Goal: Task Accomplishment & Management: Use online tool/utility

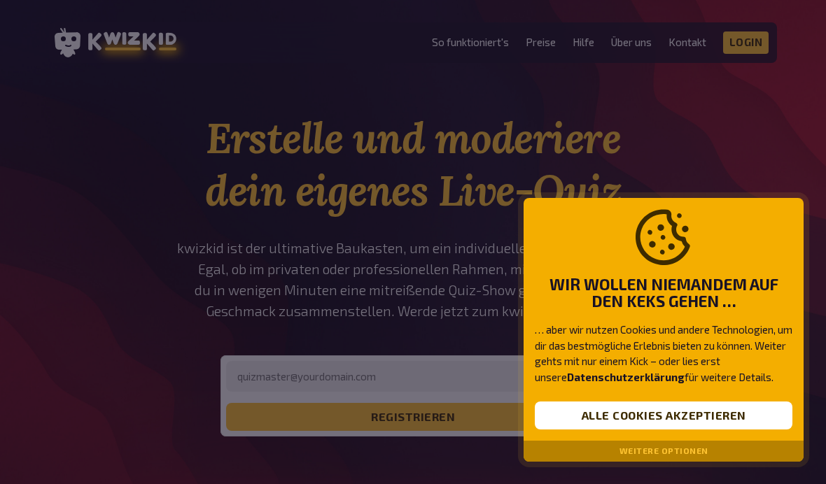
click at [747, 415] on button "Alle Cookies akzeptieren" at bounding box center [662, 416] width 257 height 28
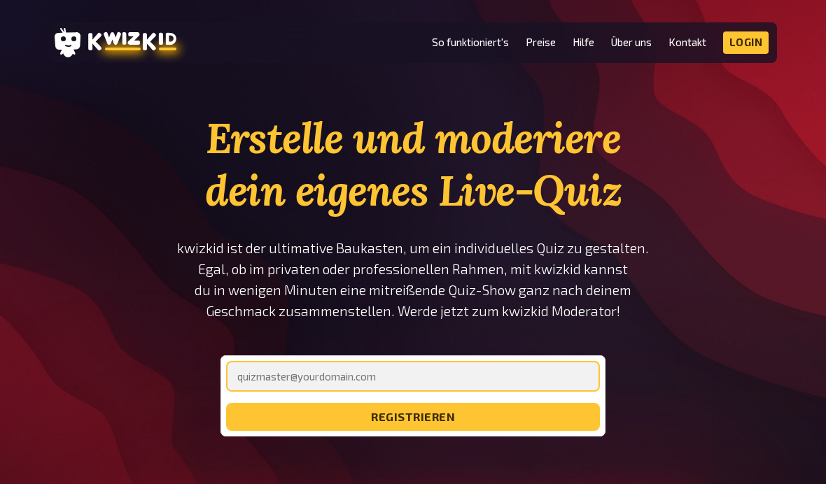
click at [502, 384] on input "email" at bounding box center [413, 376] width 374 height 31
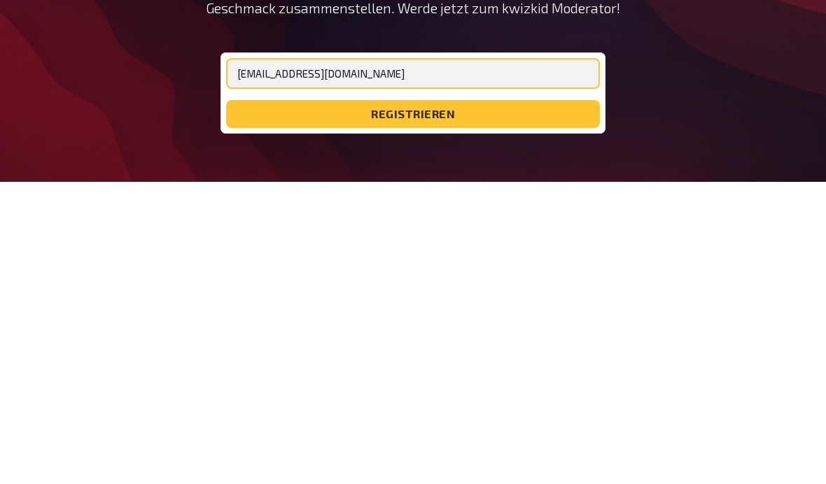
type input "[EMAIL_ADDRESS][DOMAIN_NAME]"
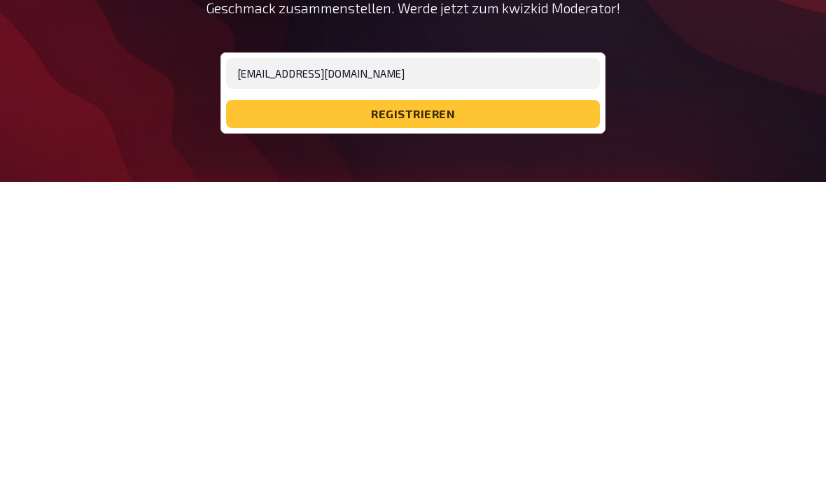
click at [524, 403] on button "registrieren" at bounding box center [413, 417] width 374 height 28
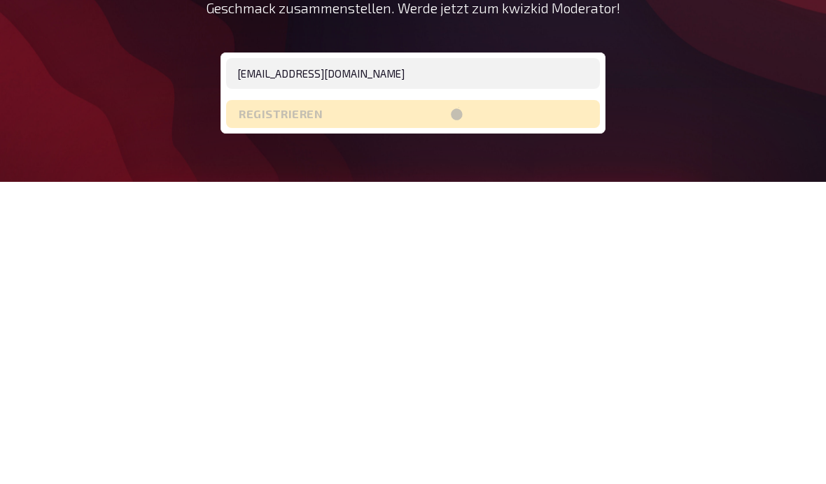
scroll to position [303, 0]
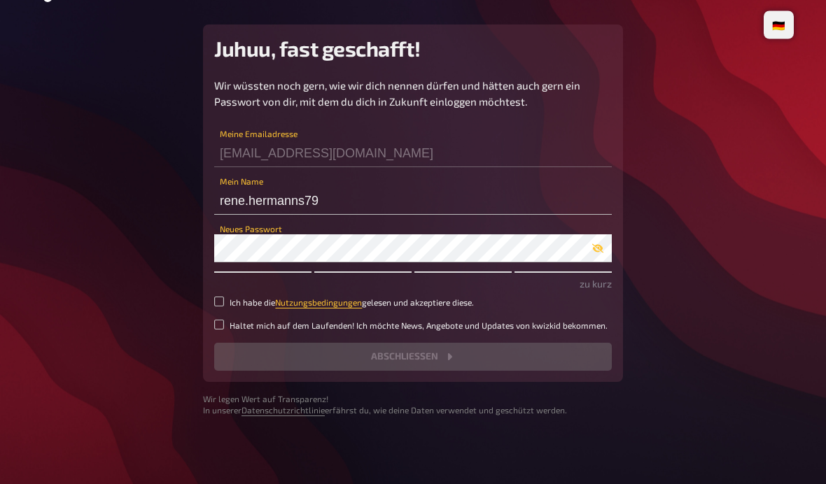
scroll to position [57, 0]
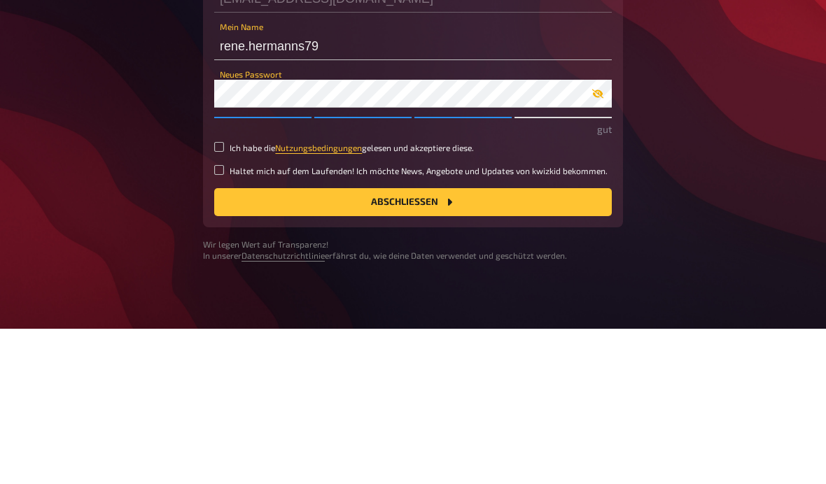
click at [602, 243] on icon "button" at bounding box center [597, 248] width 11 height 11
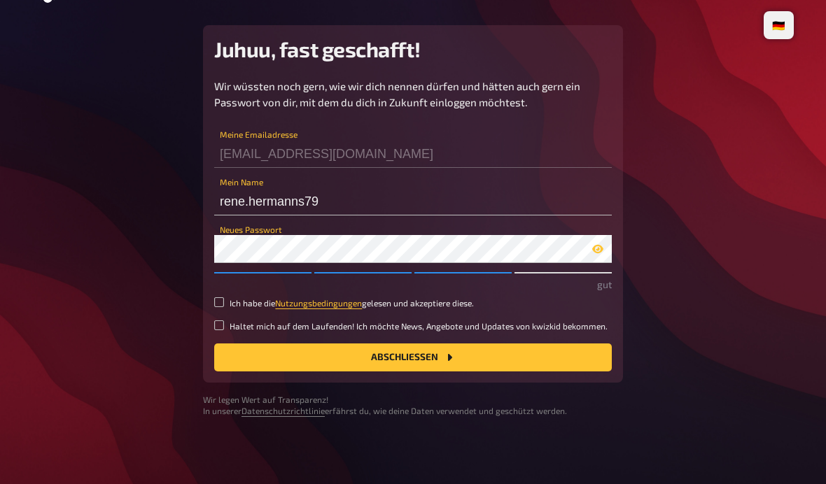
click at [215, 272] on div "Wir wüssten noch gern, wie wir dich nennen dürfen und hätten auch gern ein Pass…" at bounding box center [412, 224] width 397 height 293
click at [222, 275] on div "Wir wüssten noch gern, wie wir dich nennen dürfen und hätten auch gern ein Pass…" at bounding box center [412, 224] width 397 height 293
click at [213, 288] on div "Juhuu, fast geschafft! Wir wüssten noch gern, wie wir dich nennen dürfen und hä…" at bounding box center [413, 203] width 420 height 357
click at [215, 297] on input "Ich habe die Nutzungsbedingungen gelesen und akzeptiere diese." at bounding box center [219, 302] width 10 height 10
checkbox input "true"
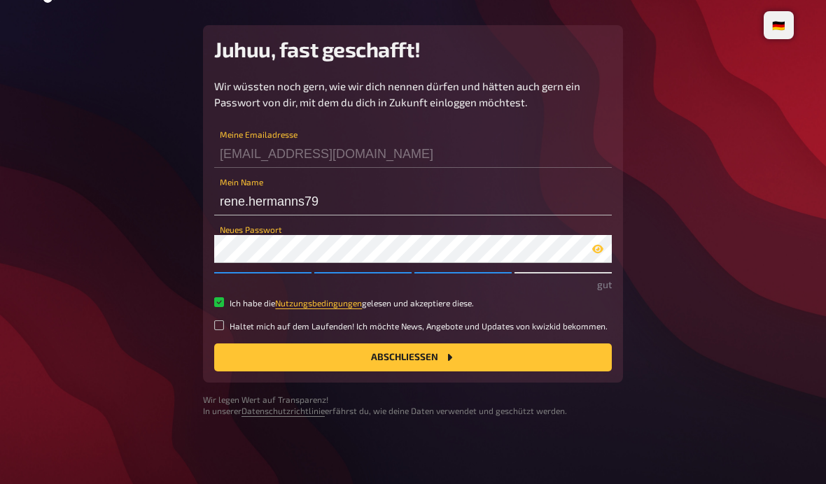
click at [505, 344] on button "Abschließen" at bounding box center [412, 358] width 397 height 28
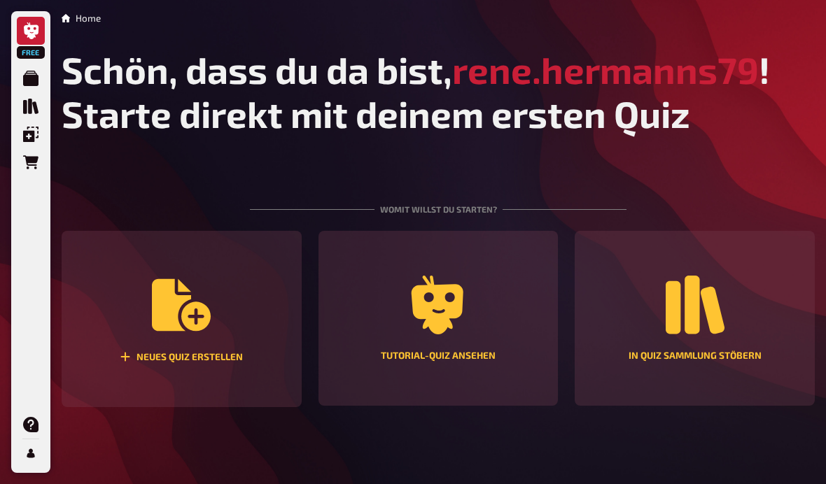
click at [180, 324] on icon "Neues Quiz erstellen" at bounding box center [181, 305] width 59 height 59
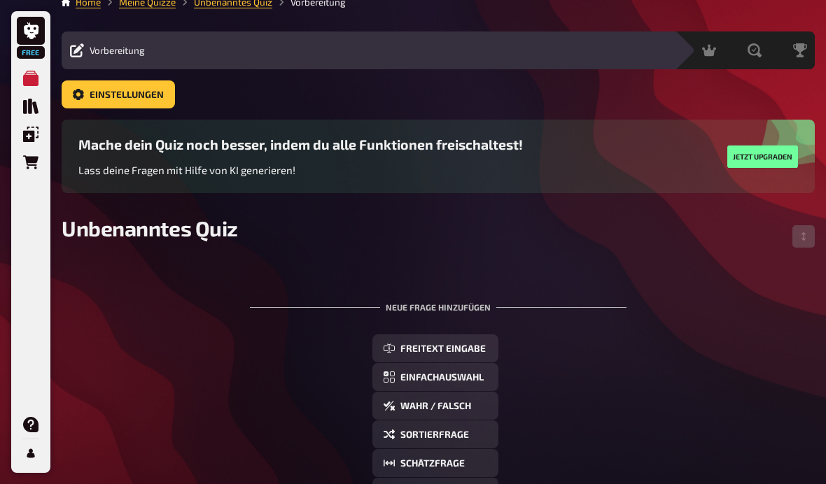
scroll to position [17, 0]
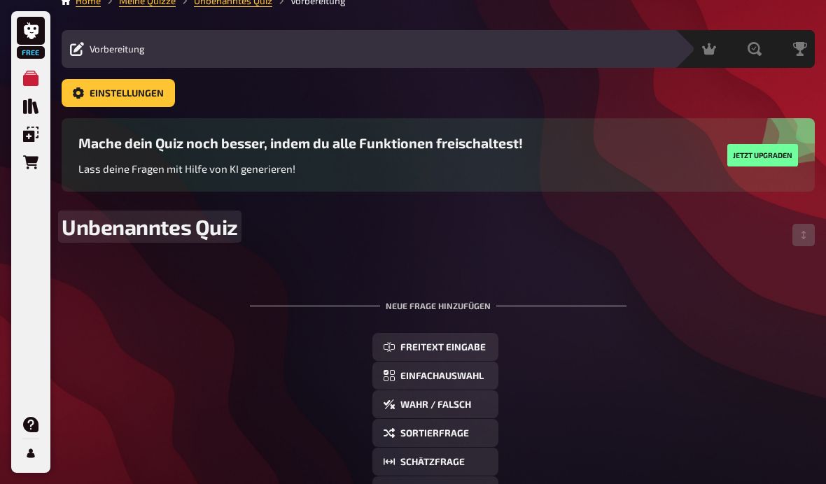
click at [113, 239] on span "Unbenanntes Quiz" at bounding box center [150, 226] width 176 height 25
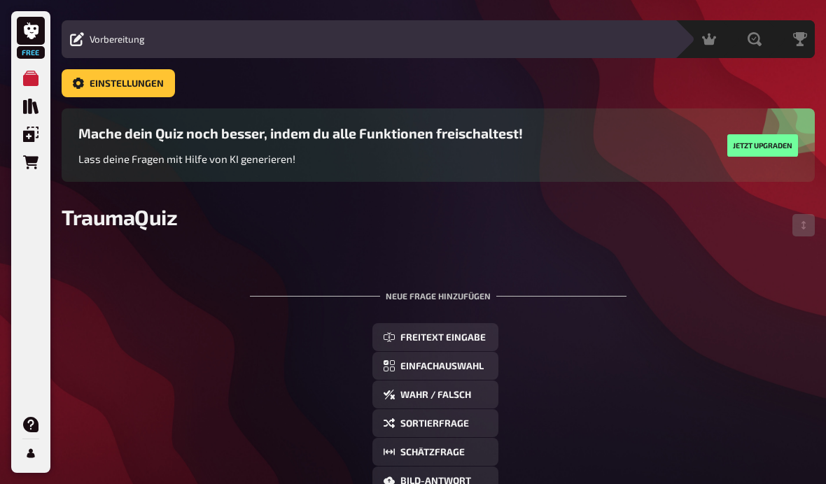
scroll to position [29, 0]
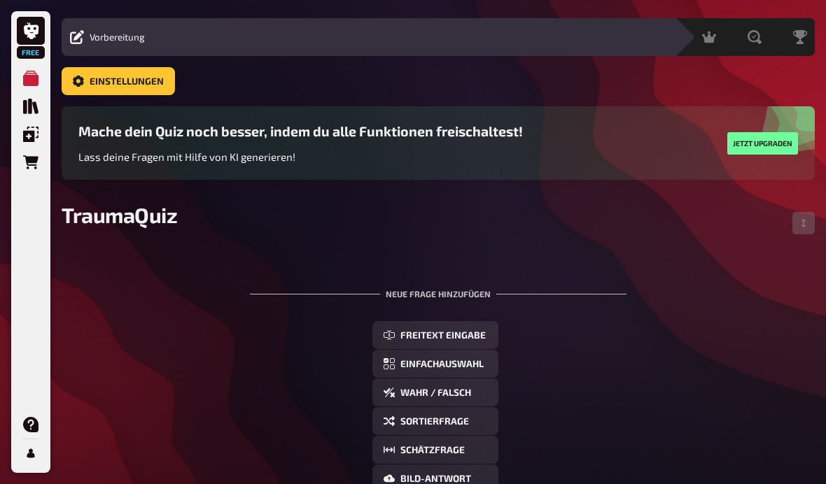
click at [508, 272] on div "Neue Frage hinzufügen" at bounding box center [438, 288] width 376 height 43
click at [458, 299] on div "Neue Frage hinzufügen" at bounding box center [438, 288] width 376 height 43
click at [458, 288] on div "Neue Frage hinzufügen" at bounding box center [438, 288] width 376 height 43
click at [457, 288] on div "Neue Frage hinzufügen" at bounding box center [438, 288] width 376 height 43
click at [442, 294] on div "Neue Frage hinzufügen" at bounding box center [438, 288] width 376 height 43
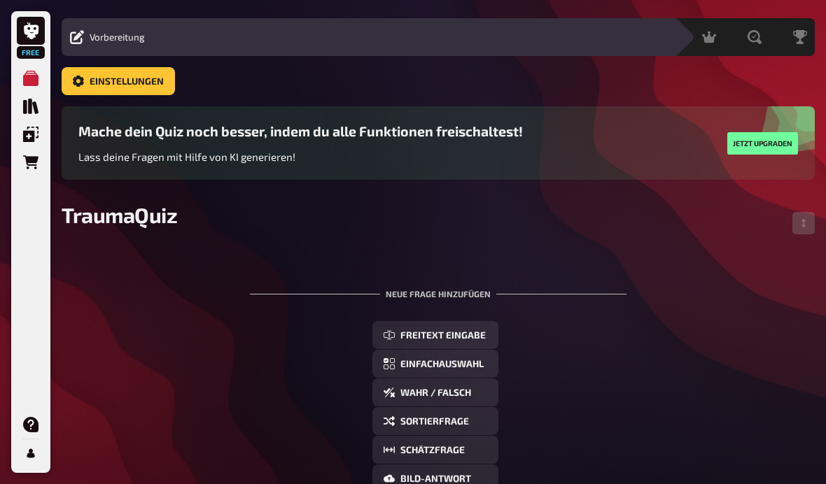
click at [454, 346] on button "Freitext Eingabe" at bounding box center [435, 336] width 126 height 28
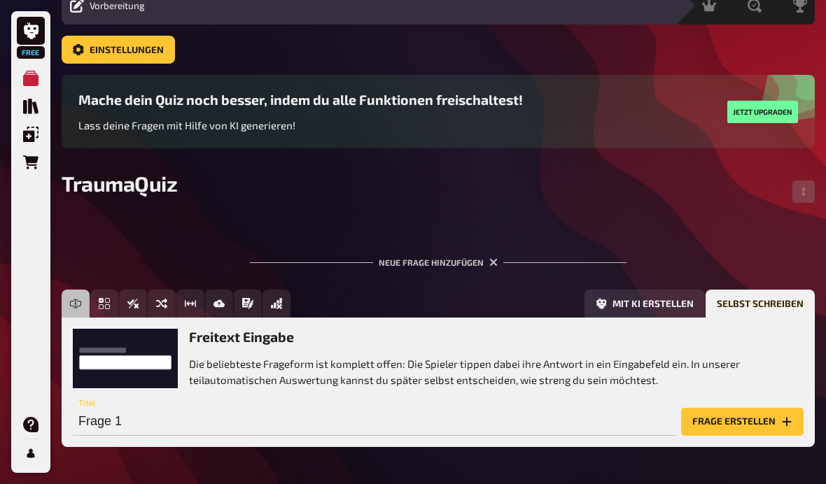
scroll to position [58, 0]
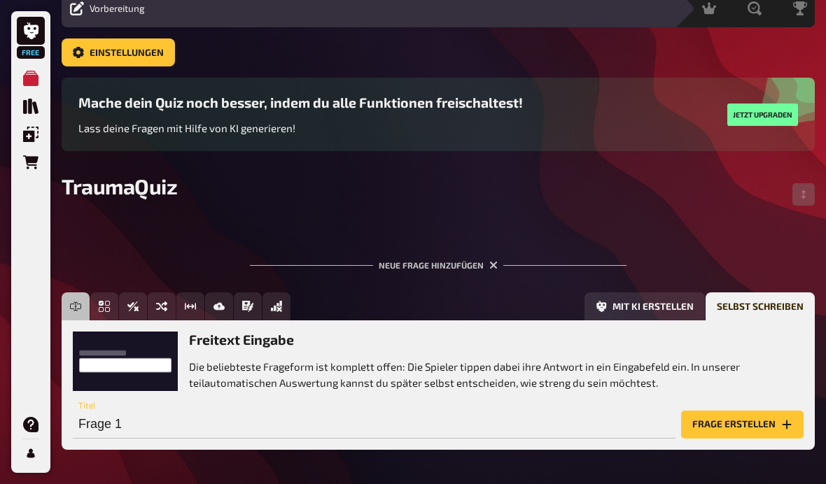
click at [496, 382] on p "Die beliebteste Frageform ist komplett offen: Die Spieler tippen dabei ihre Ant…" at bounding box center [496, 374] width 614 height 31
click at [502, 384] on p "Die beliebteste Frageform ist komplett offen: Die Spieler tippen dabei ihre Ant…" at bounding box center [496, 374] width 614 height 31
click at [500, 365] on p "Die beliebteste Frageform ist komplett offen: Die Spieler tippen dabei ihre Ant…" at bounding box center [496, 374] width 614 height 31
click at [497, 379] on p "Die beliebteste Frageform ist komplett offen: Die Spieler tippen dabei ihre Ant…" at bounding box center [496, 374] width 614 height 31
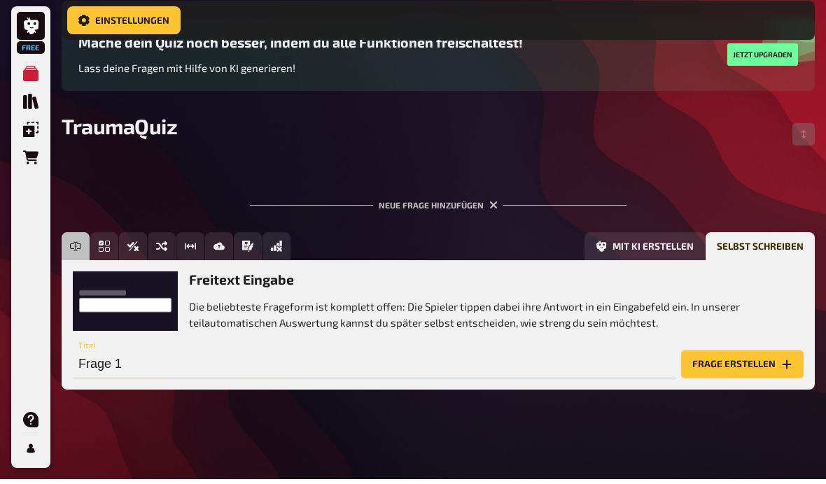
scroll to position [127, 0]
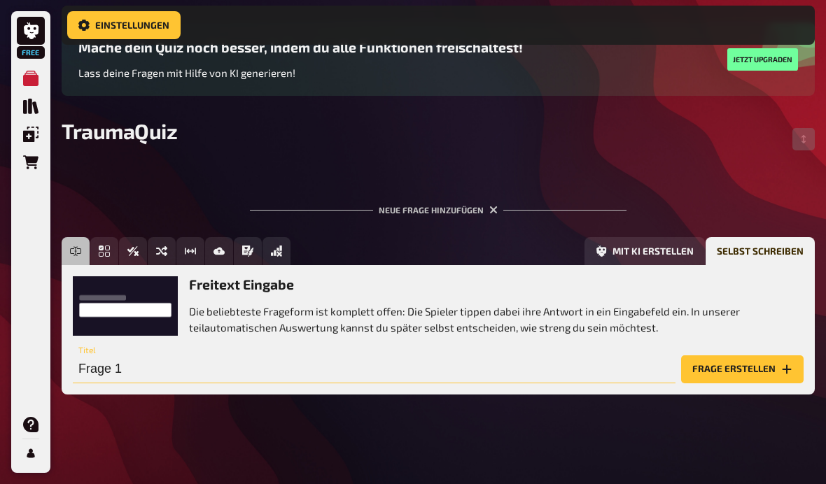
click at [431, 379] on input "Frage 1" at bounding box center [374, 369] width 602 height 28
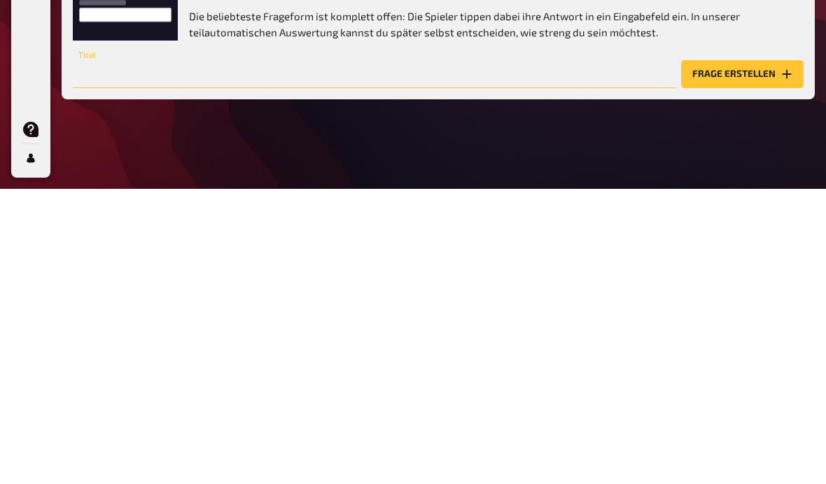
click at [527, 355] on input "text" at bounding box center [374, 369] width 602 height 28
paste input "Welche Hauptziele verfolgt die Immobilisation im Rahmen von PHTLS? a) Schmerzre…"
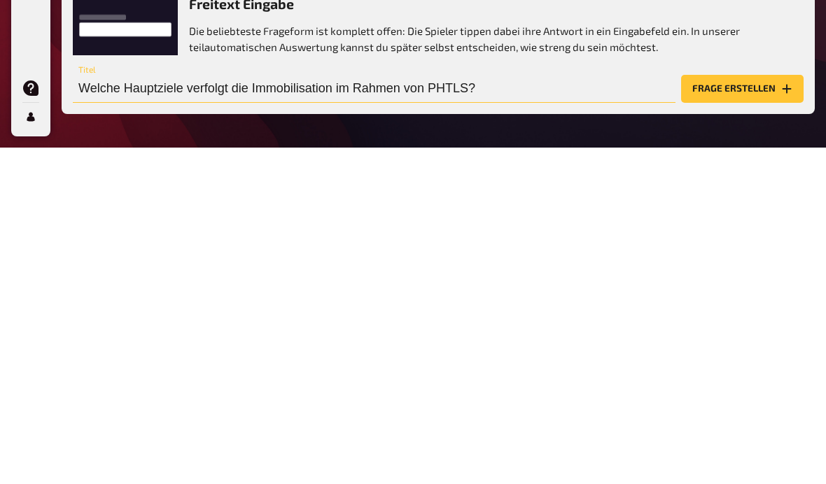
scroll to position [59, 0]
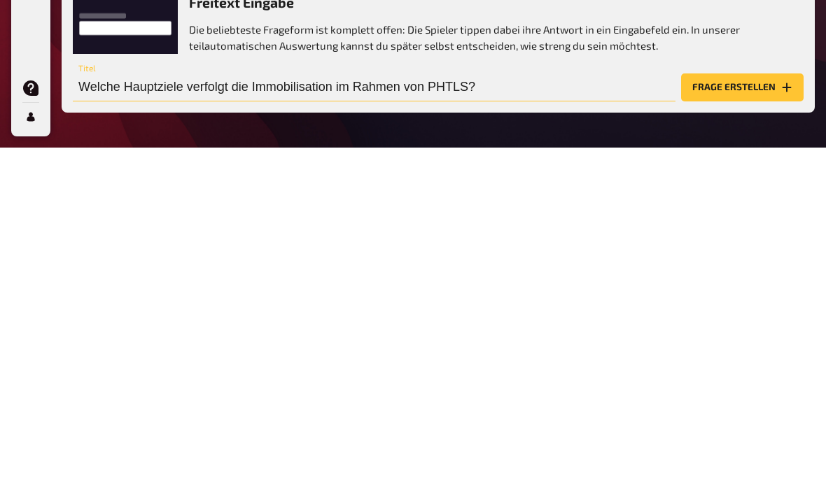
click at [642, 410] on input "Welche Hauptziele verfolgt die Immobilisation im Rahmen von PHTLS?" at bounding box center [374, 424] width 602 height 28
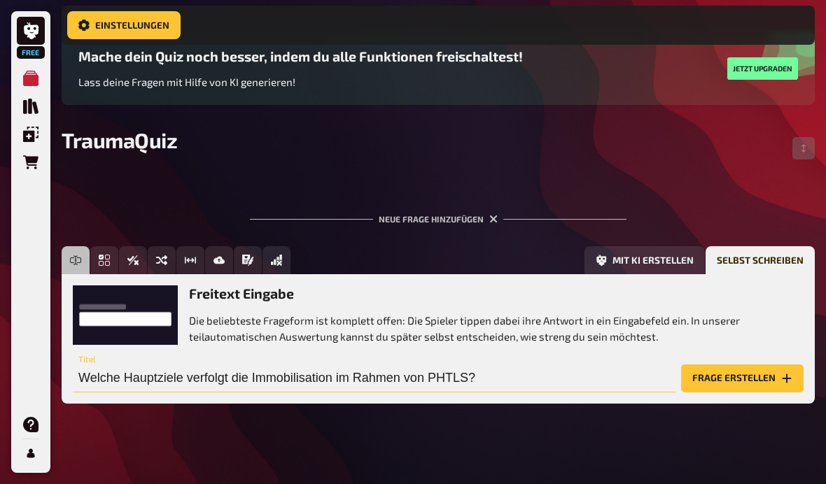
type input "Welche Hauptziele verfolgt die Immobilisation im Rahmen von PHTLS?"
click at [101, 265] on icon "Einfachauswahl" at bounding box center [104, 260] width 11 height 11
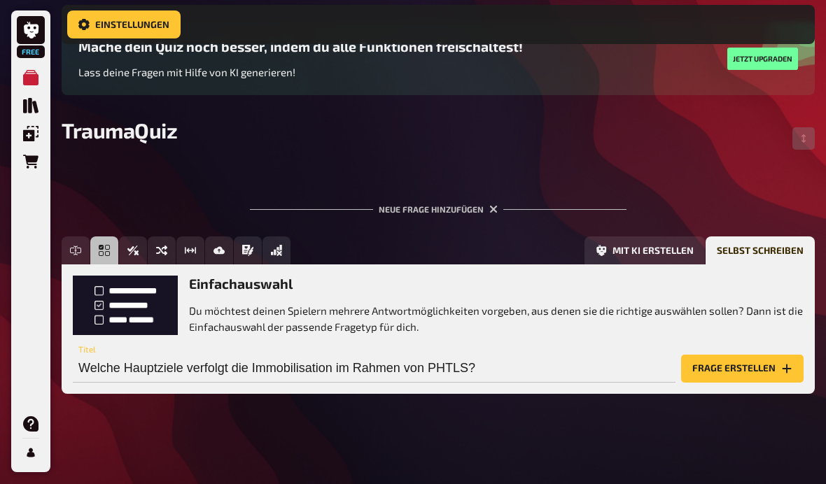
scroll to position [127, 0]
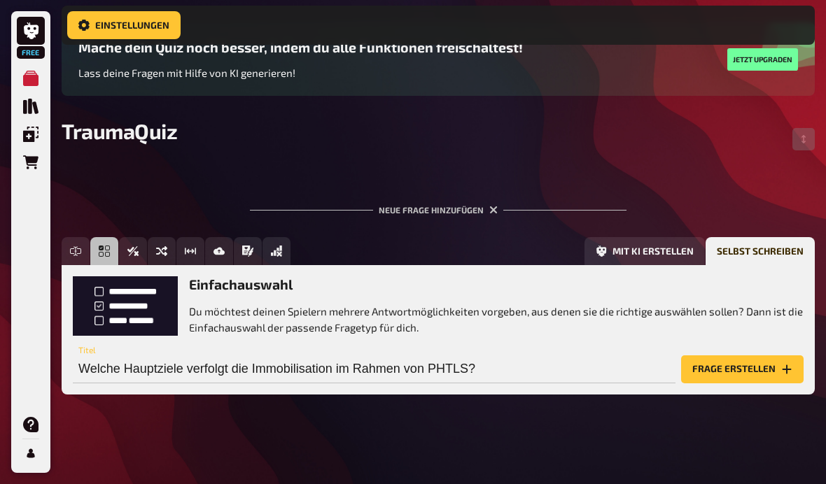
click at [69, 243] on button "Freitext Eingabe" at bounding box center [76, 251] width 28 height 28
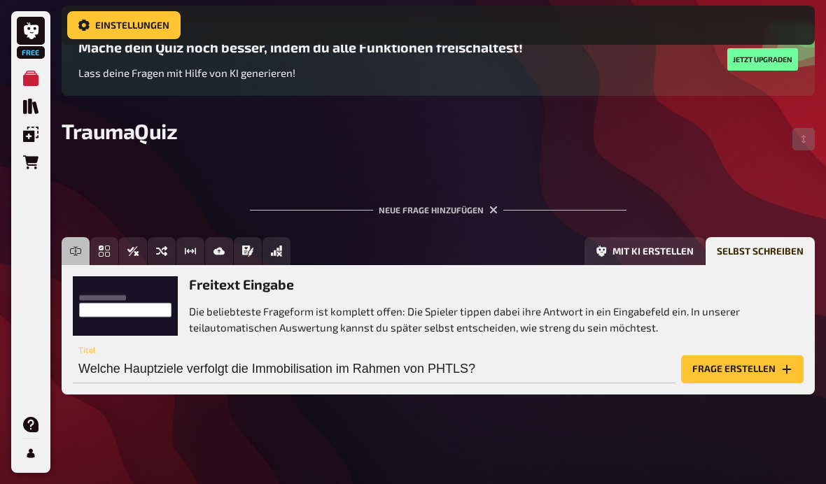
click at [118, 251] on button "Einfachauswahl" at bounding box center [104, 251] width 28 height 28
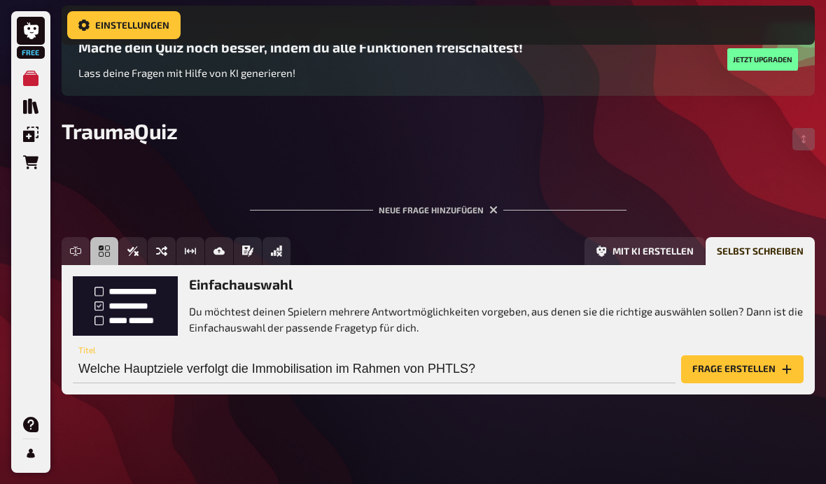
click at [127, 306] on div "Einfachauswahl Du möchtest deinen Spielern mehrere Antwortmöglichkeiten vorgebe…" at bounding box center [438, 305] width 730 height 59
click at [135, 240] on button "Wahr / Falsch" at bounding box center [133, 251] width 28 height 28
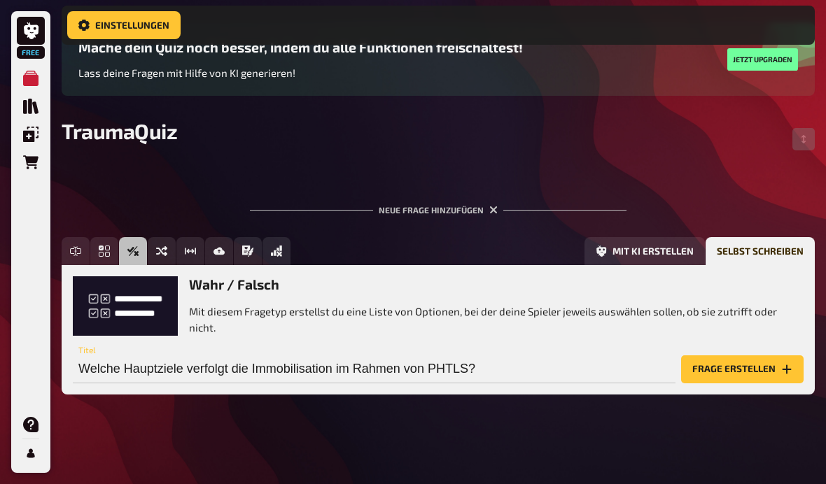
click at [108, 248] on icon "Einfachauswahl" at bounding box center [104, 251] width 11 height 11
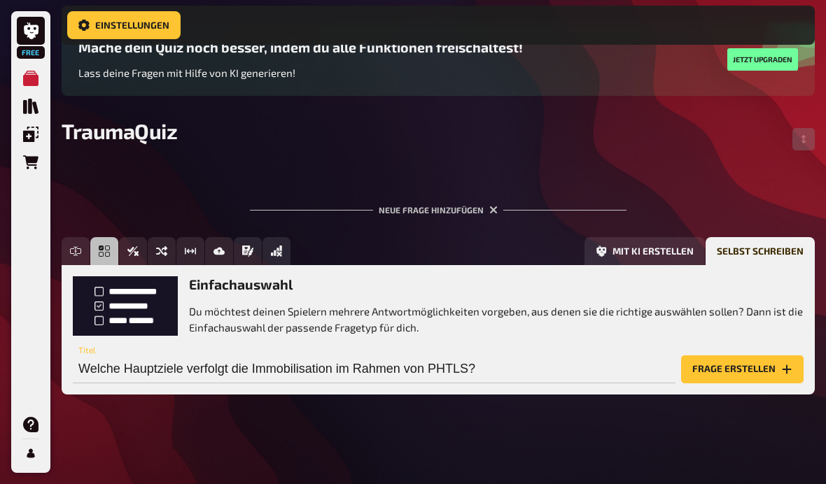
click at [75, 246] on button "Freitext Eingabe" at bounding box center [76, 251] width 28 height 28
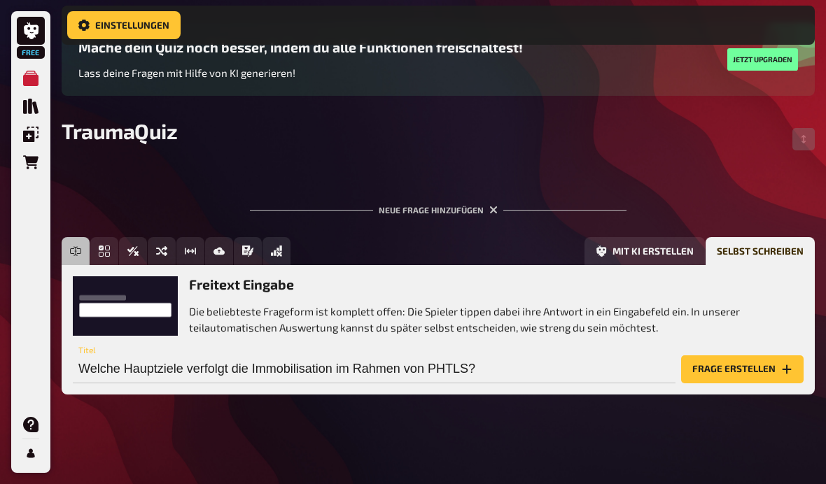
click at [118, 242] on button "Einfachauswahl" at bounding box center [104, 251] width 28 height 28
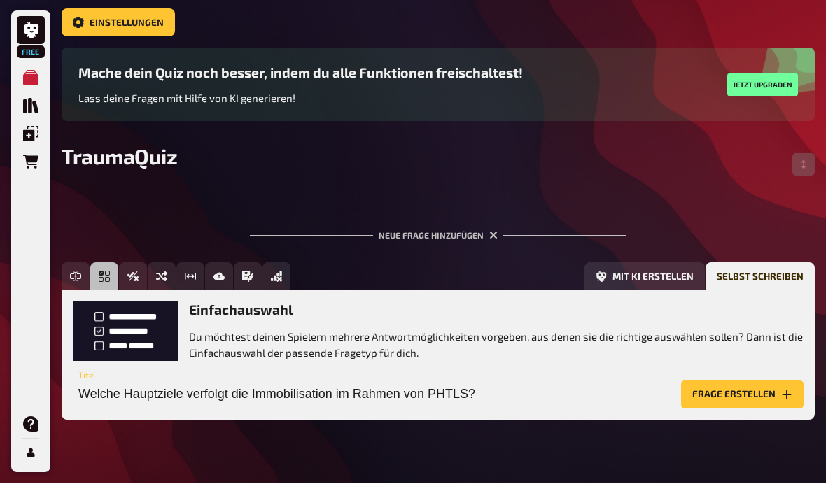
scroll to position [76, 0]
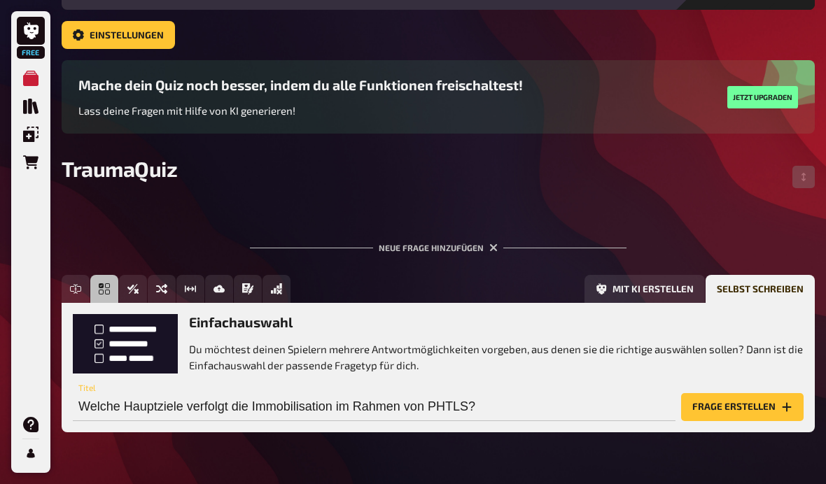
click at [678, 299] on button "Mit KI erstellen" at bounding box center [644, 289] width 120 height 28
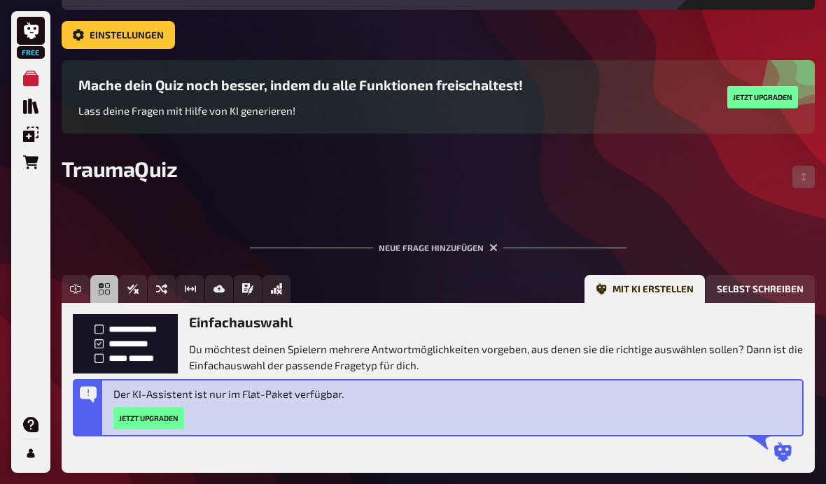
click at [739, 296] on button "Selbst schreiben" at bounding box center [759, 289] width 109 height 28
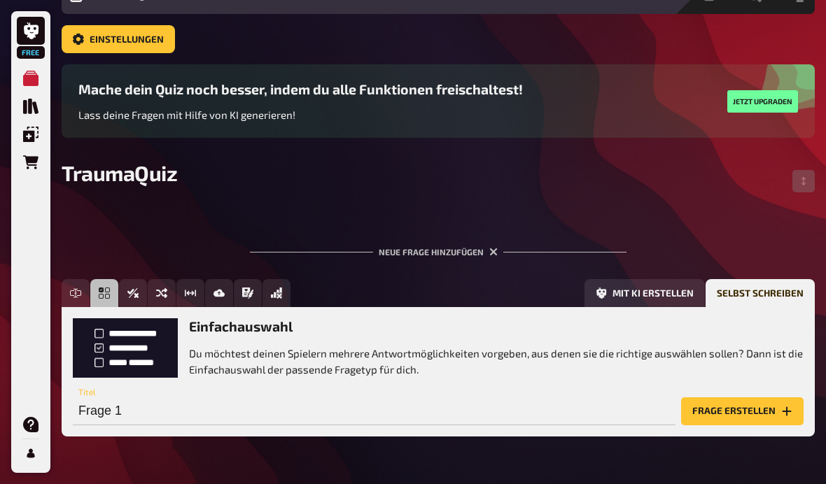
scroll to position [0, 0]
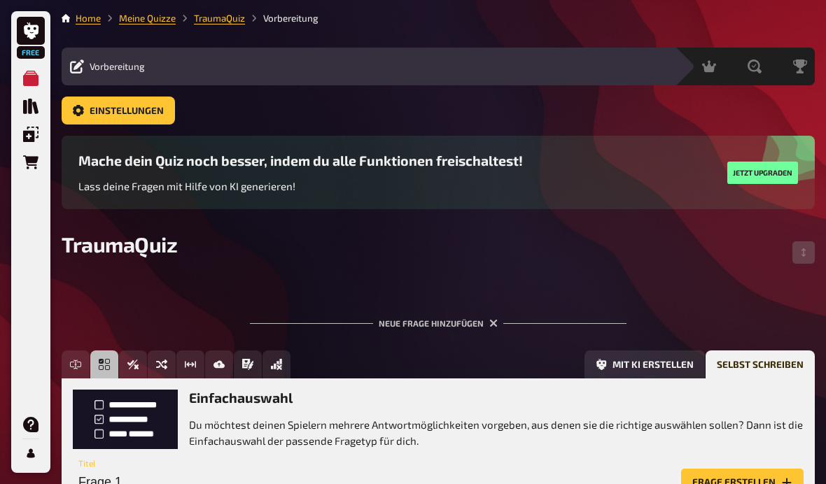
click at [604, 472] on input "Frage 1" at bounding box center [374, 483] width 602 height 28
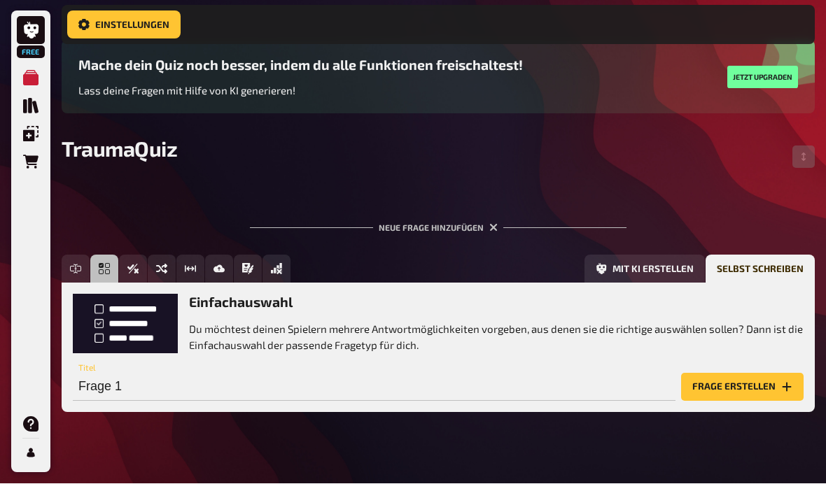
scroll to position [103, 0]
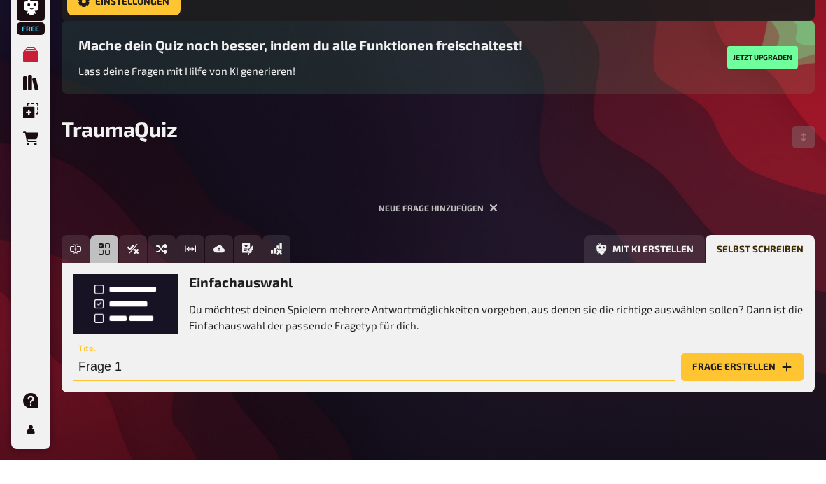
click at [471, 377] on input "Frage 1" at bounding box center [374, 391] width 602 height 28
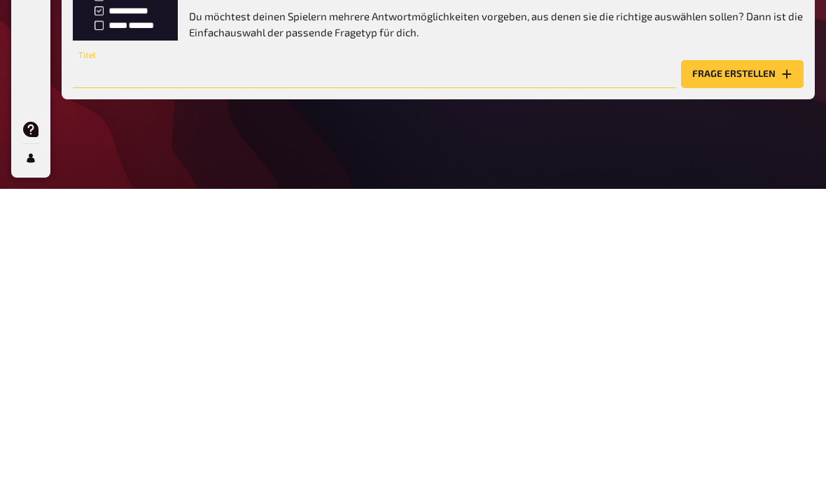
click at [531, 355] on input "text" at bounding box center [374, 369] width 602 height 28
paste input "Welche Hauptziele verfolgt die Immobilisation im Rahmen von PHTLS? a) Schmerzre…"
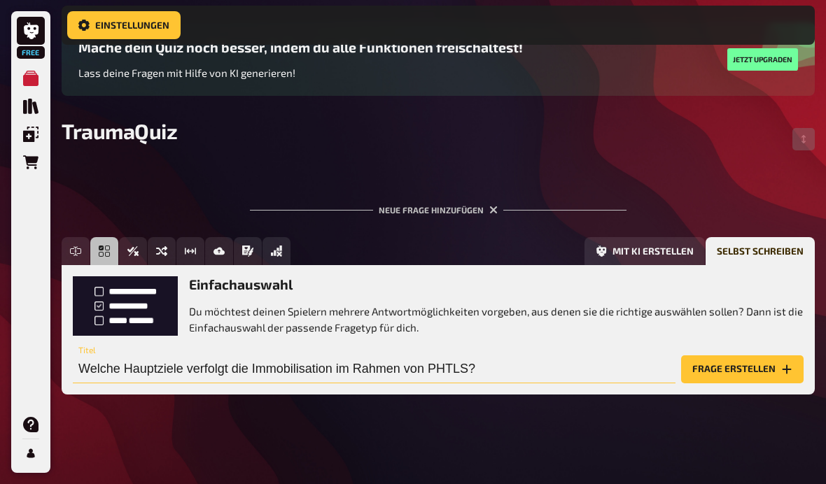
click at [599, 362] on input "Welche Hauptziele verfolgt die Immobilisation im Rahmen von PHTLS?" at bounding box center [374, 369] width 602 height 28
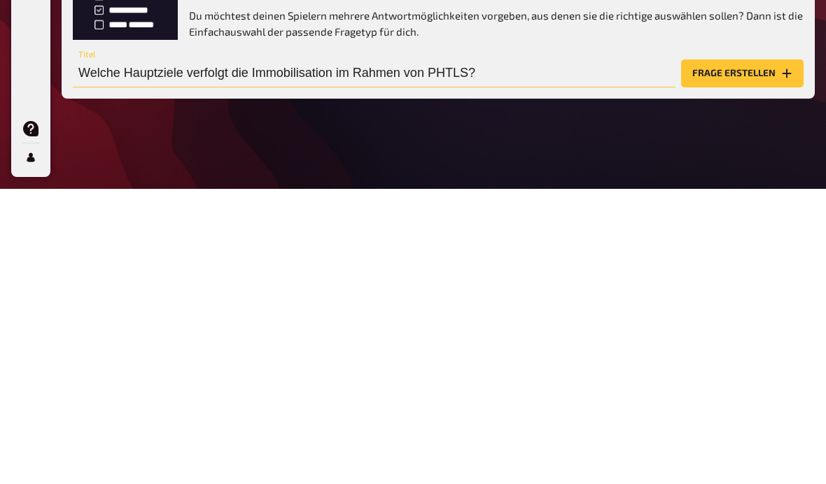
type input "Welche Hauptziele verfolgt die Immobilisation im Rahmen von PHTLS?"
click at [742, 355] on button "Frage erstellen" at bounding box center [742, 369] width 122 height 28
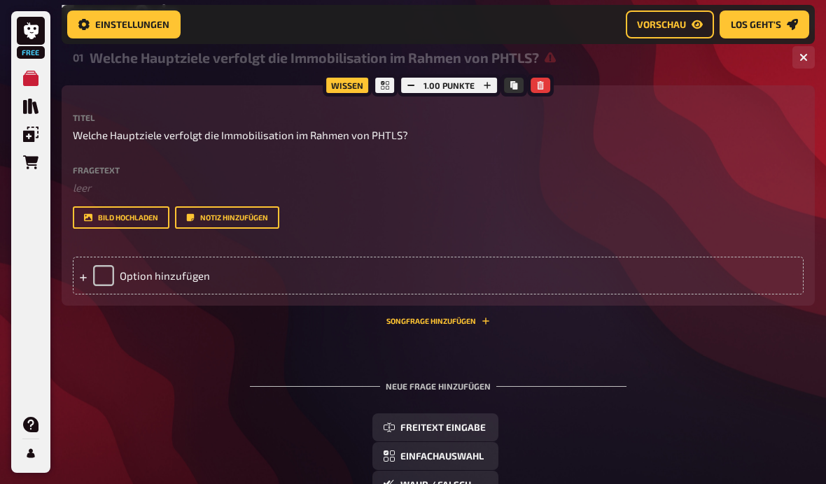
scroll to position [228, 0]
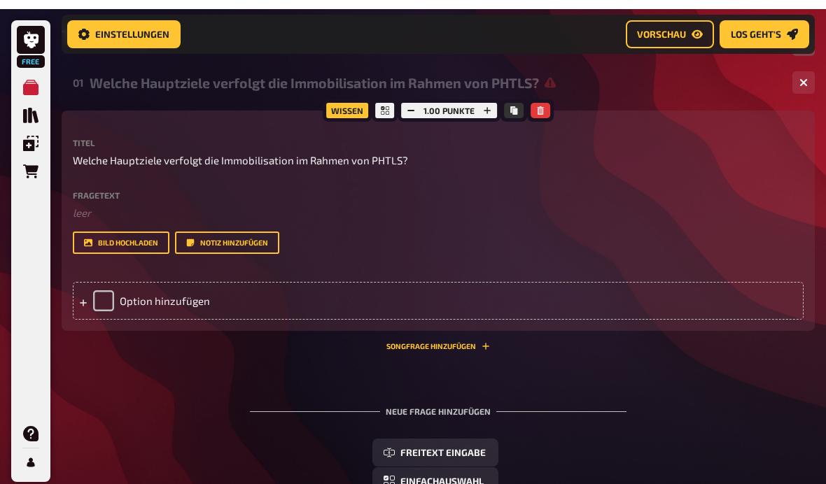
click at [87, 295] on div "Option hinzufügen" at bounding box center [438, 292] width 730 height 38
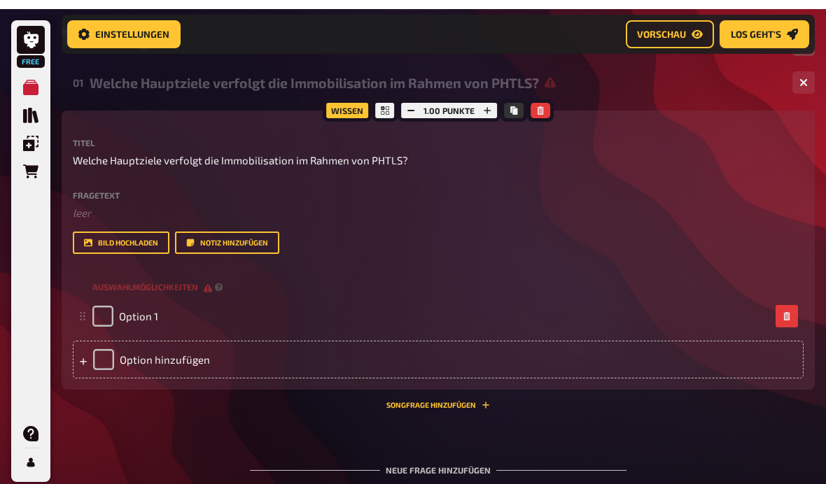
scroll to position [219, 0]
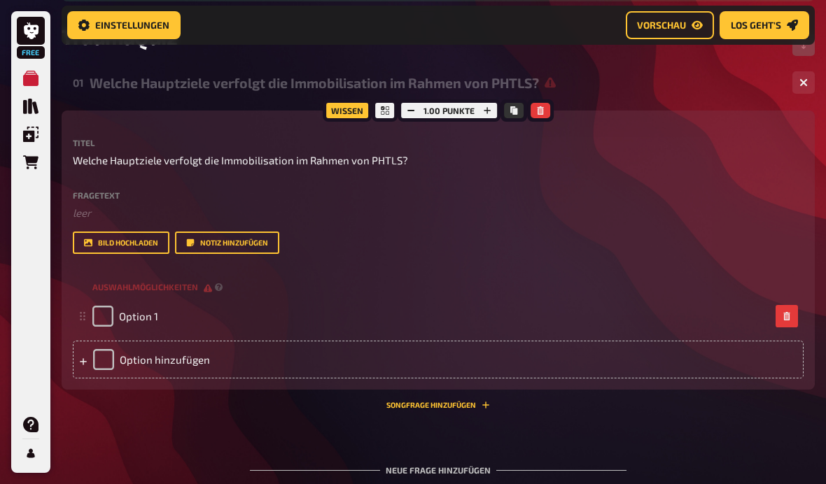
click at [80, 355] on div at bounding box center [83, 359] width 8 height 13
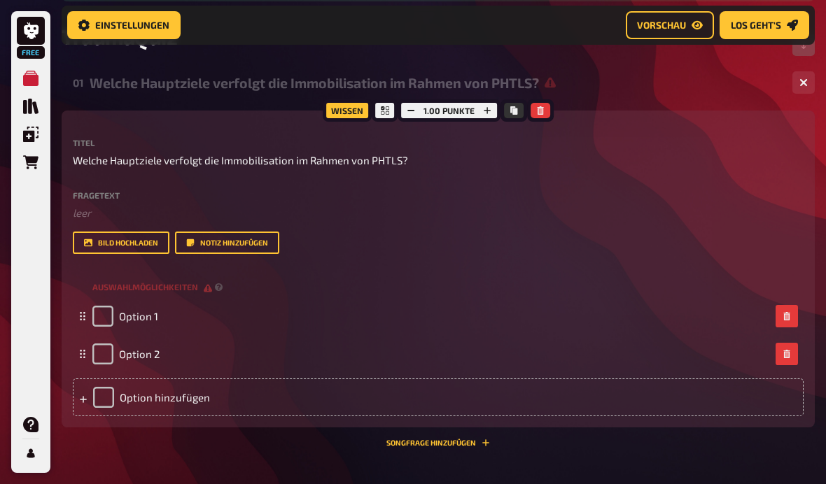
click at [79, 395] on icon at bounding box center [83, 399] width 8 height 8
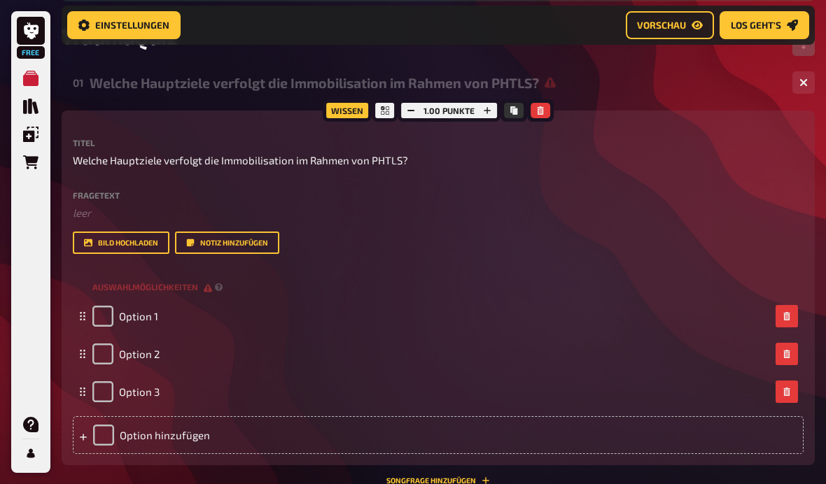
click at [75, 433] on div "Option hinzufügen" at bounding box center [438, 435] width 730 height 38
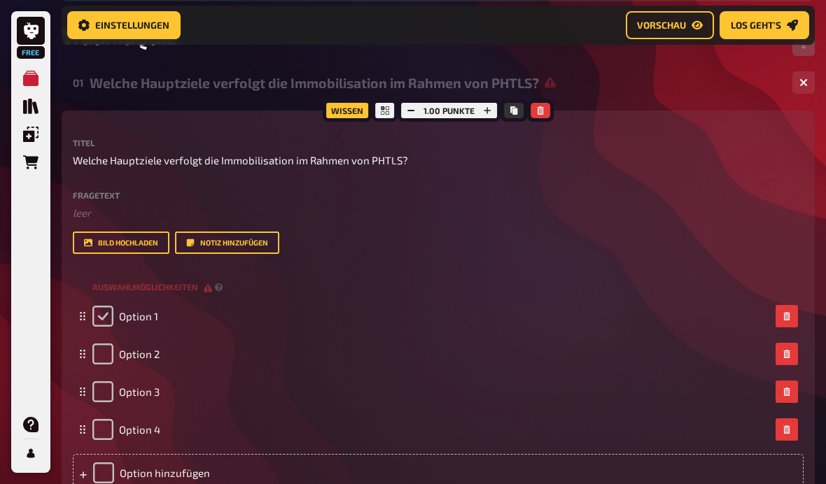
click at [104, 313] on input "checkbox" at bounding box center [102, 316] width 21 height 21
checkbox input "true"
click at [366, 327] on div "Option 1" at bounding box center [430, 316] width 677 height 21
click at [376, 325] on div "Option 1" at bounding box center [430, 316] width 677 height 21
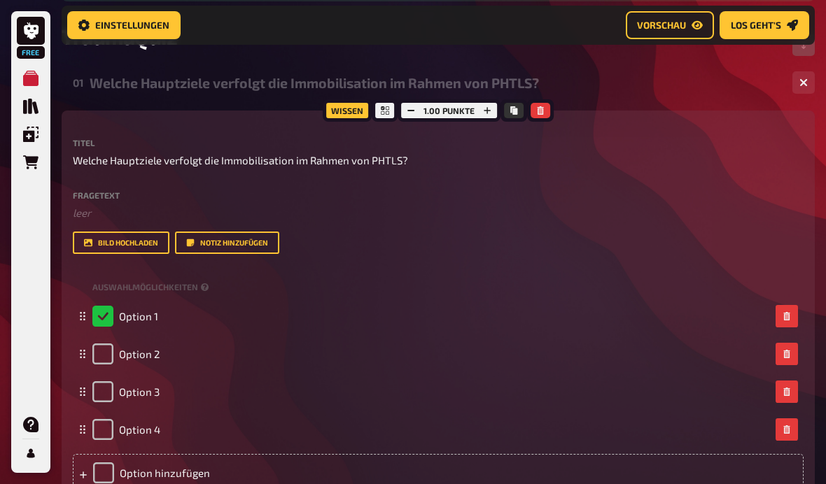
click at [108, 318] on div "Option 1" at bounding box center [125, 316] width 66 height 21
click at [100, 301] on div "Option 1" at bounding box center [438, 316] width 730 height 38
click at [313, 323] on div "Option 1" at bounding box center [430, 316] width 677 height 21
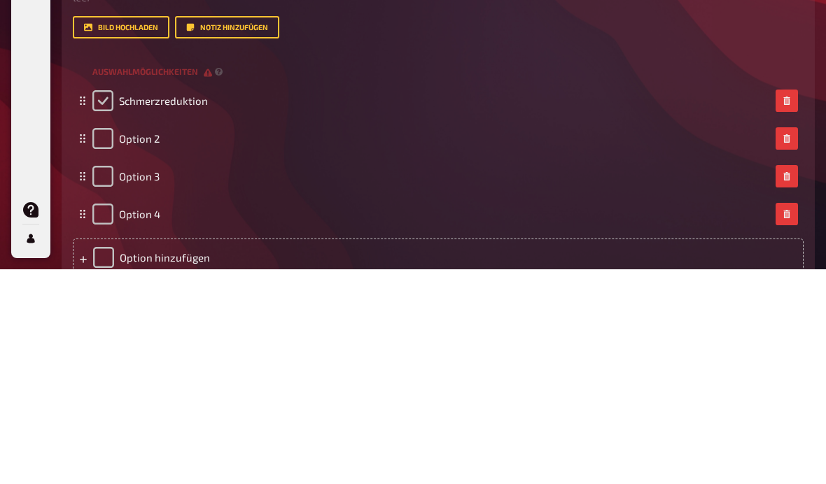
click at [107, 306] on input "checkbox" at bounding box center [102, 316] width 21 height 21
checkbox input "true"
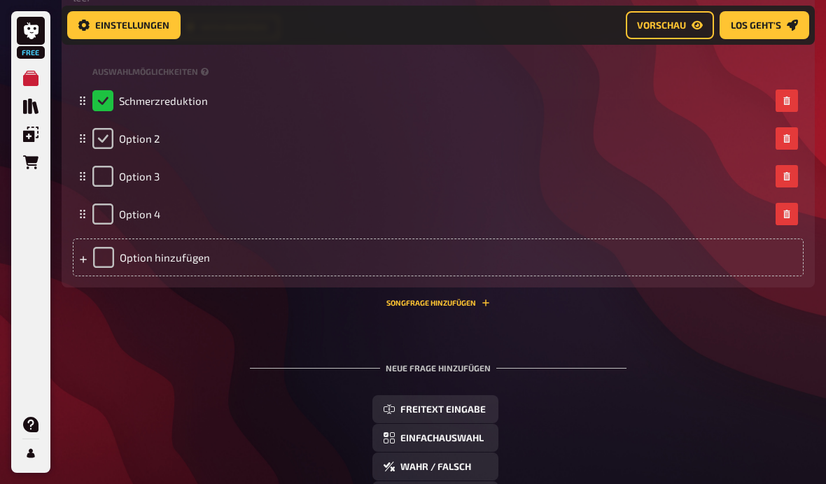
click at [103, 139] on input "checkbox" at bounding box center [102, 138] width 21 height 21
checkbox input "true"
checkbox input "false"
click at [267, 139] on div "Option 2" at bounding box center [430, 138] width 677 height 21
click at [437, 155] on div "Option 2" at bounding box center [438, 139] width 730 height 38
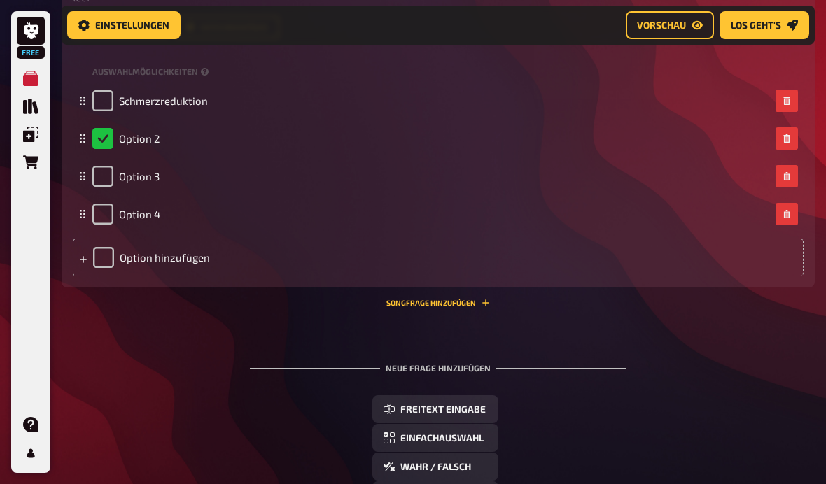
click at [424, 161] on div "Option 3" at bounding box center [438, 176] width 730 height 38
click at [432, 136] on div "Option 2" at bounding box center [430, 138] width 677 height 21
click at [429, 142] on div "Option 2" at bounding box center [430, 139] width 677 height 21
click at [107, 98] on input "checkbox" at bounding box center [102, 101] width 21 height 21
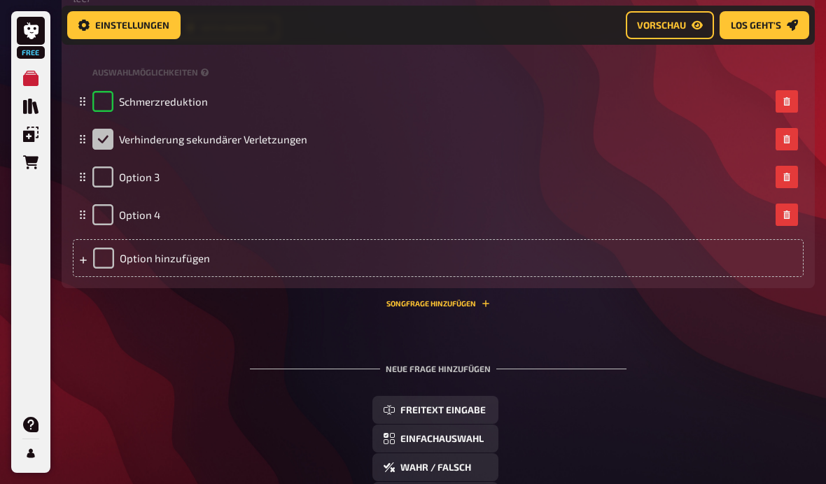
checkbox input "true"
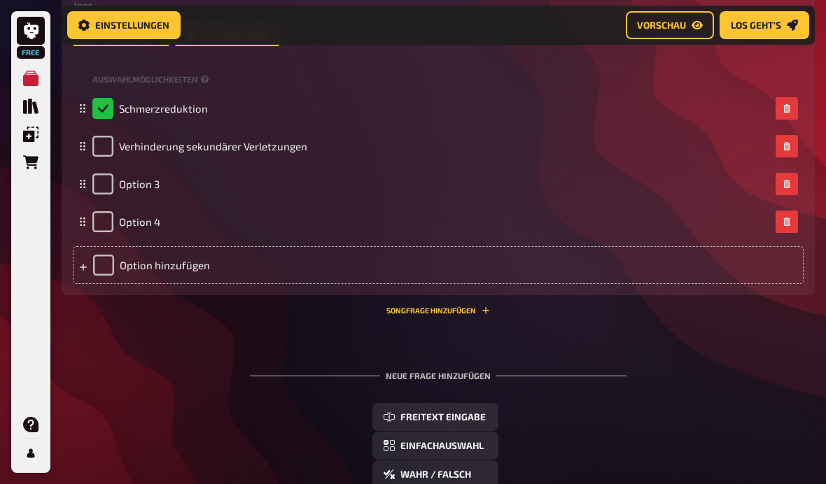
scroll to position [422, 0]
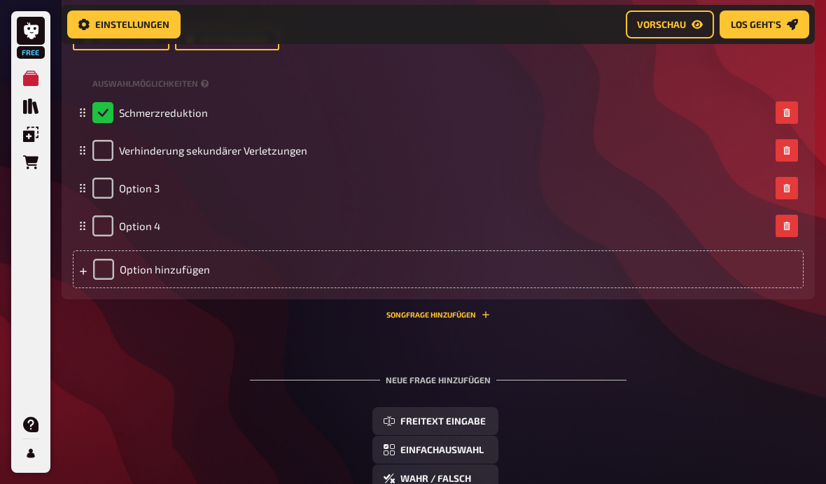
click at [197, 77] on div "Auswahlmöglichkeiten" at bounding box center [438, 83] width 730 height 21
click at [194, 73] on div "Titel Welche Hauptziele verfolgt die Immobilisation im Rahmen von PHTLS? Fraget…" at bounding box center [438, 111] width 730 height 353
click at [190, 79] on span "Auswahlmöglichkeiten" at bounding box center [145, 84] width 106 height 12
click at [195, 85] on span "Auswahlmöglichkeiten" at bounding box center [145, 84] width 106 height 12
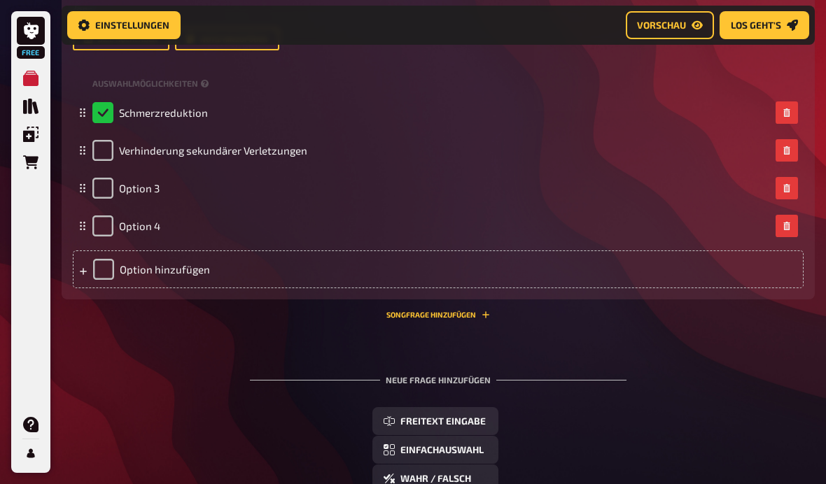
click at [195, 85] on span "Auswahlmöglichkeiten" at bounding box center [145, 84] width 106 height 12
click at [104, 156] on input "checkbox" at bounding box center [102, 150] width 21 height 21
checkbox input "true"
click at [108, 112] on input "checkbox" at bounding box center [102, 112] width 21 height 21
checkbox input "true"
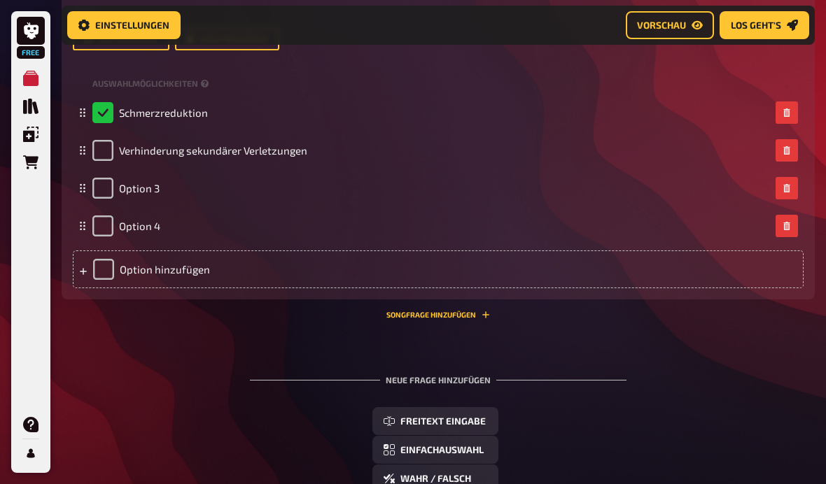
click at [80, 111] on icon at bounding box center [82, 112] width 8 height 8
click at [84, 113] on rect at bounding box center [83, 112] width 1 height 1
click at [103, 153] on input "checkbox" at bounding box center [102, 150] width 21 height 21
checkbox input "true"
click at [100, 119] on input "checkbox" at bounding box center [102, 112] width 21 height 21
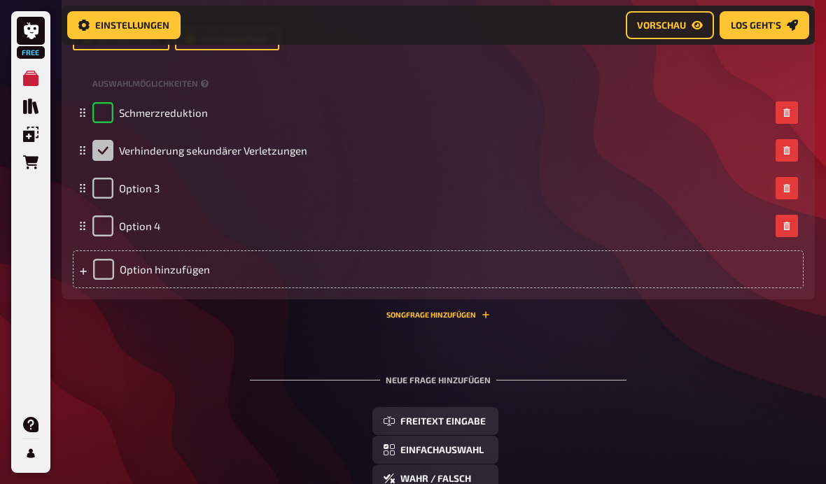
checkbox input "true"
checkbox input "false"
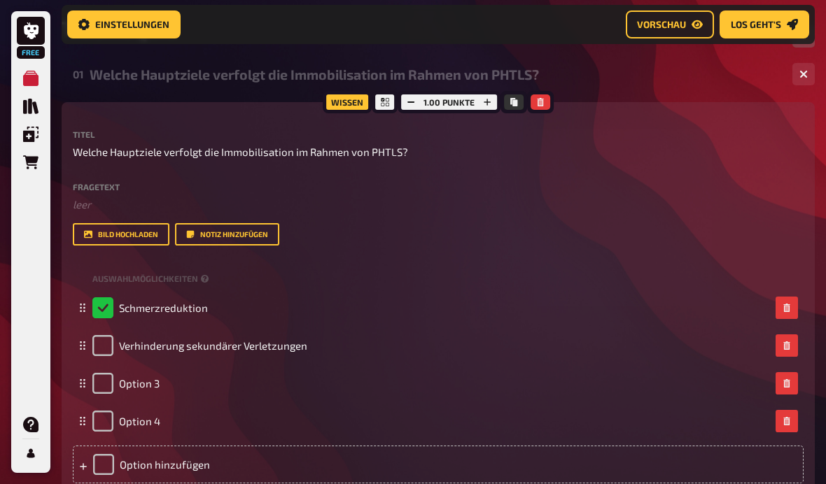
scroll to position [223, 0]
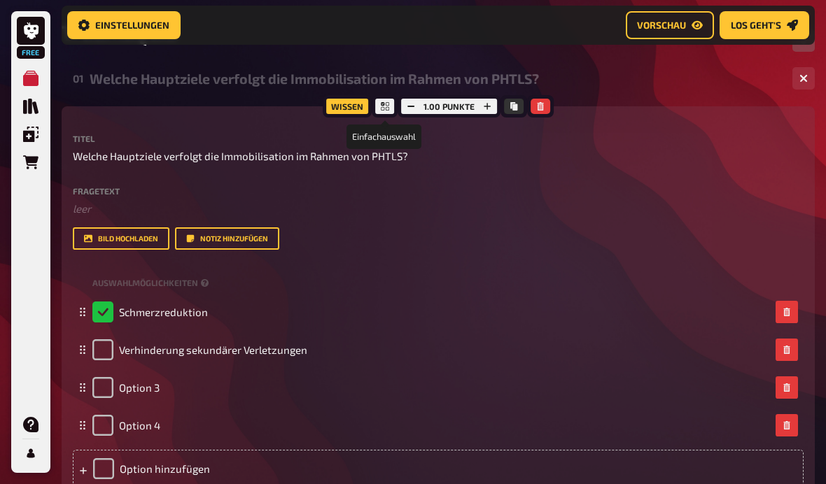
click at [382, 111] on icon at bounding box center [385, 106] width 8 height 8
click at [386, 106] on icon at bounding box center [385, 106] width 8 height 8
click at [388, 102] on div at bounding box center [384, 106] width 25 height 22
click at [388, 107] on icon at bounding box center [385, 106] width 8 height 8
click at [388, 104] on div at bounding box center [384, 106] width 25 height 22
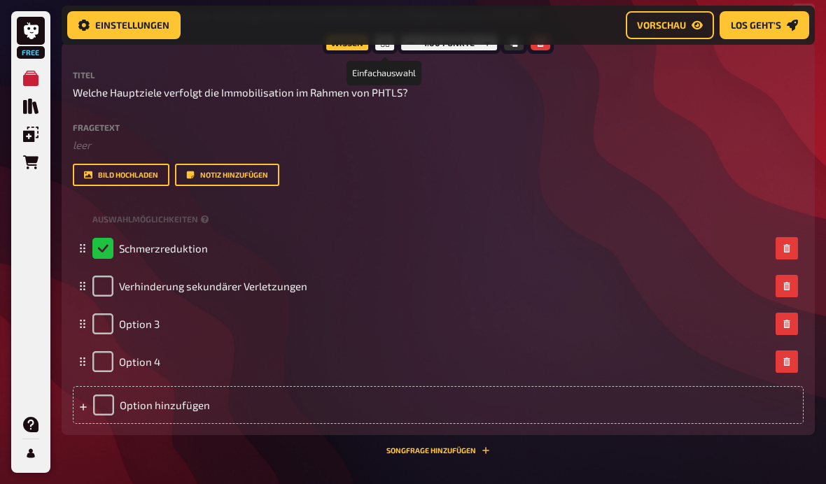
scroll to position [301, 0]
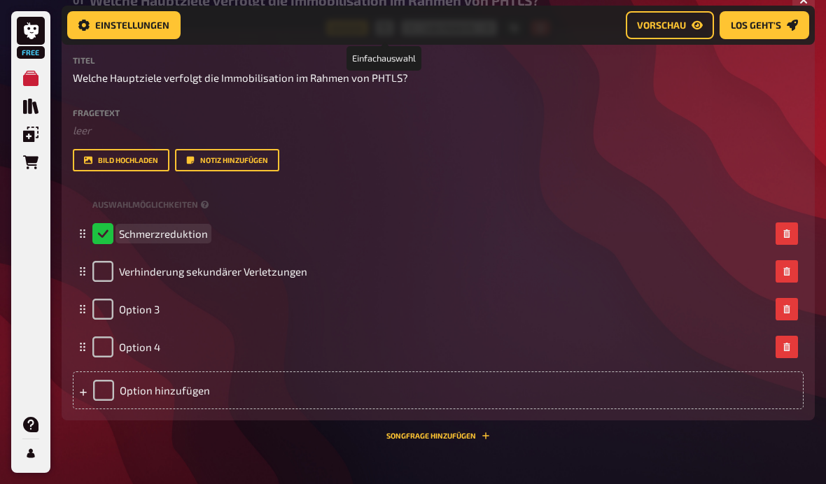
click at [108, 234] on div "Schmerzreduktion" at bounding box center [149, 233] width 115 height 21
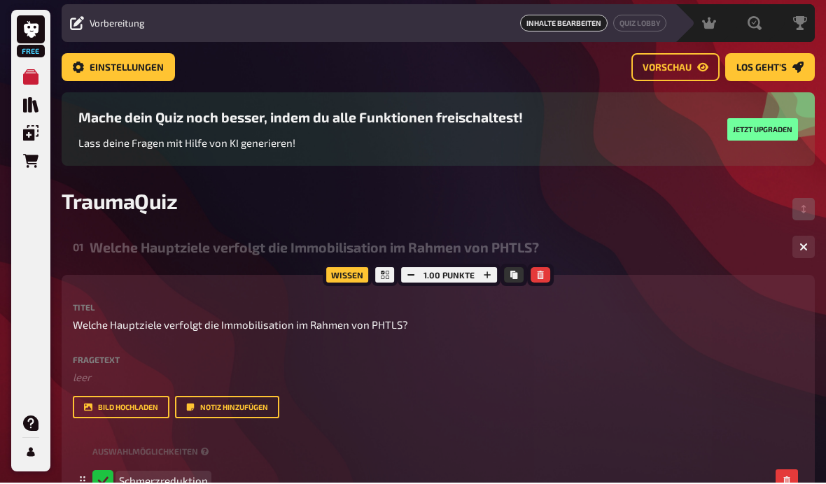
scroll to position [43, 0]
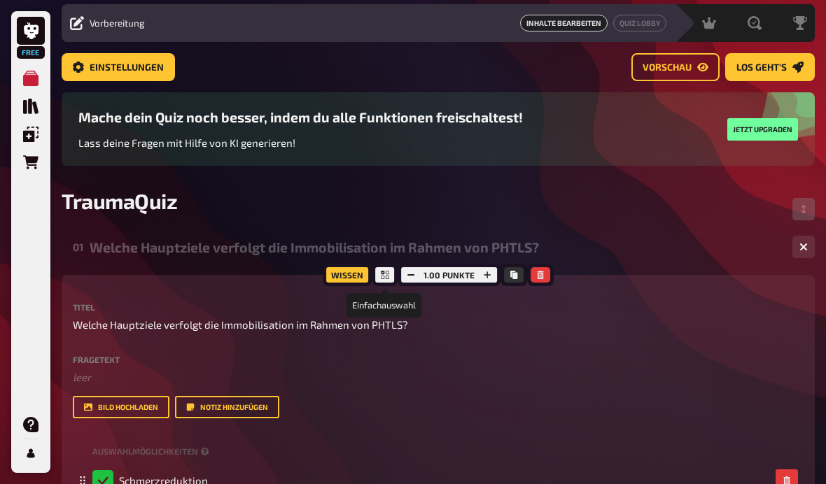
click at [384, 276] on icon at bounding box center [385, 275] width 8 height 8
click at [489, 274] on icon "button" at bounding box center [487, 275] width 8 height 8
click at [405, 264] on div "01 Welche Hauptziele verfolgt die Immobilisation im Rahmen von PHTLS? 4" at bounding box center [438, 247] width 753 height 34
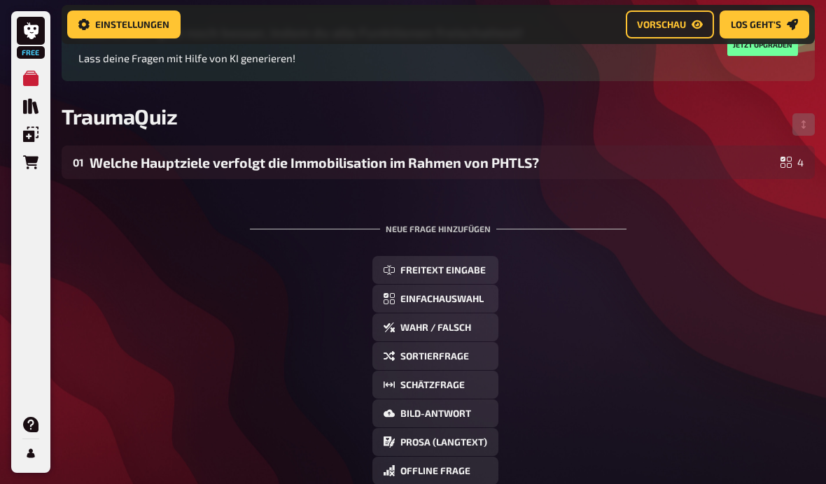
scroll to position [103, 0]
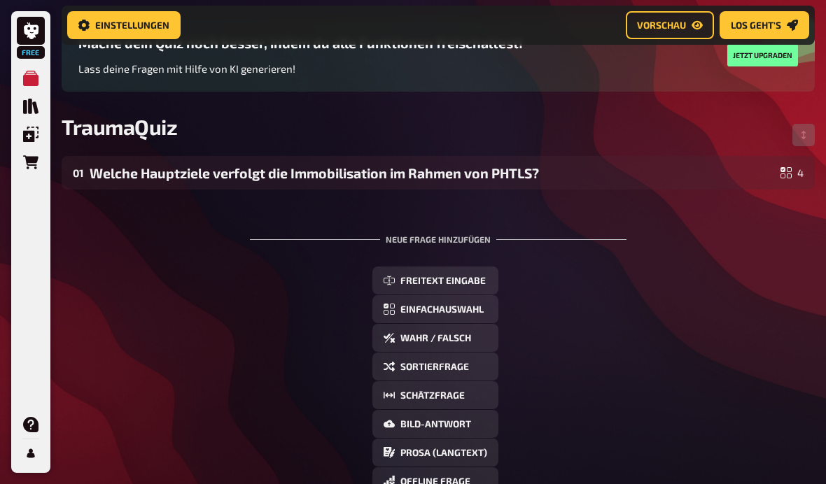
click at [460, 334] on span "Wahr / Falsch" at bounding box center [435, 339] width 71 height 10
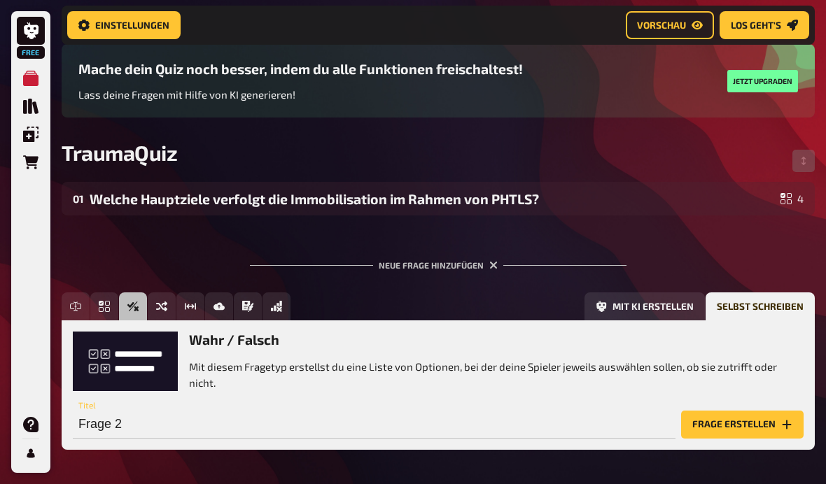
scroll to position [160, 0]
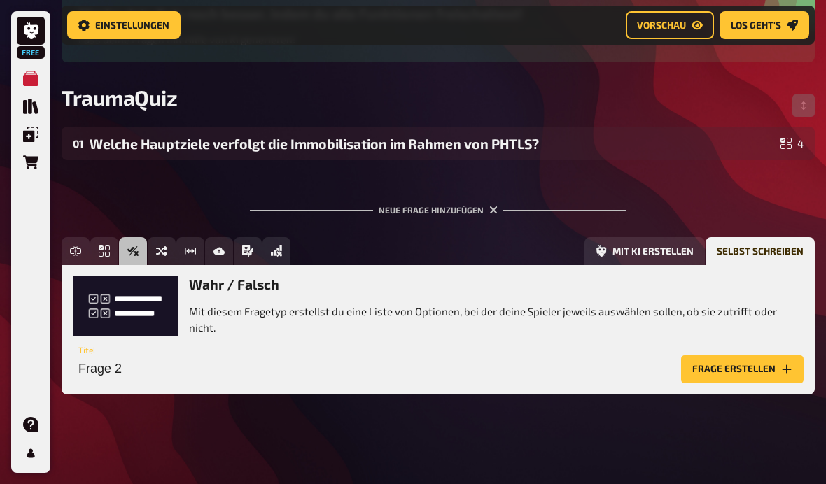
click at [107, 246] on icon "Einfachauswahl" at bounding box center [104, 251] width 11 height 11
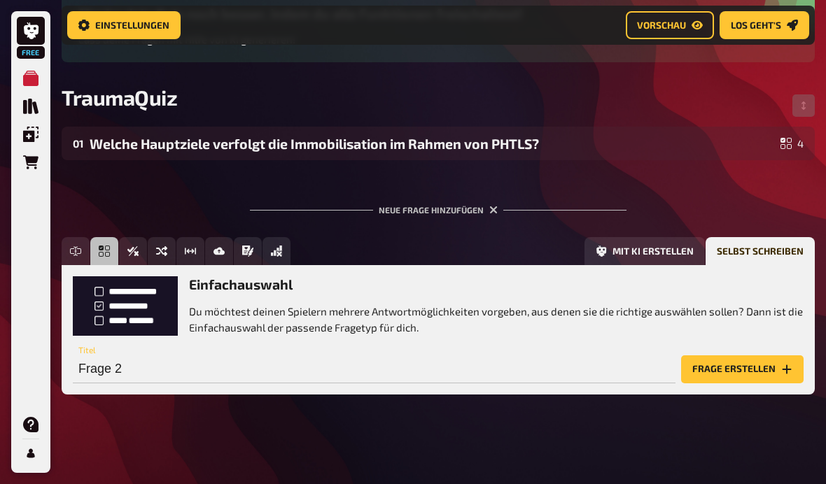
click at [779, 370] on button "Frage erstellen" at bounding box center [742, 369] width 122 height 28
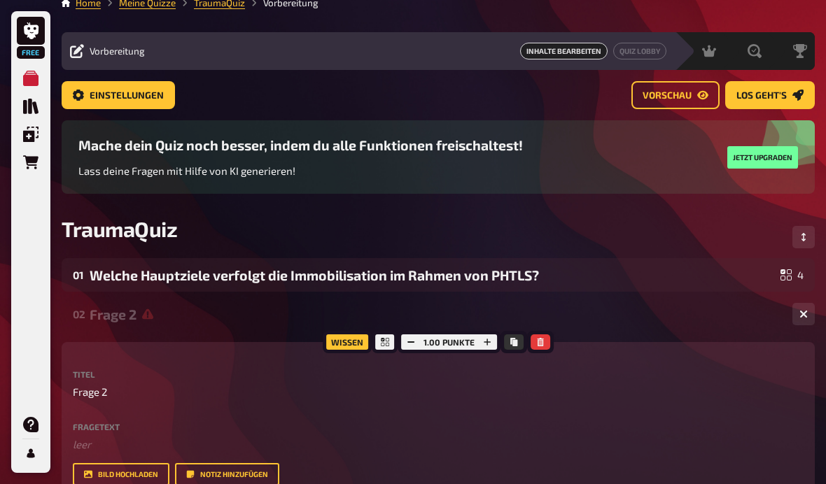
scroll to position [0, 0]
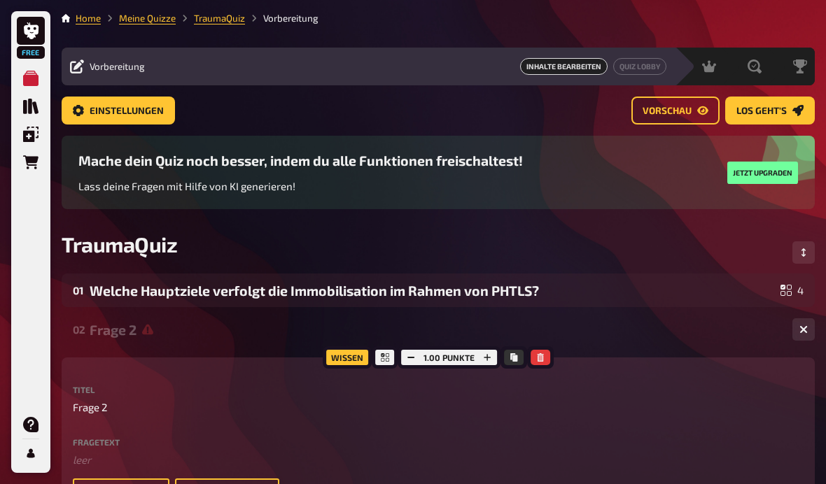
click at [633, 303] on div "01 Welche Hauptziele verfolgt die Immobilisation im Rahmen von PHTLS? 4" at bounding box center [438, 291] width 753 height 34
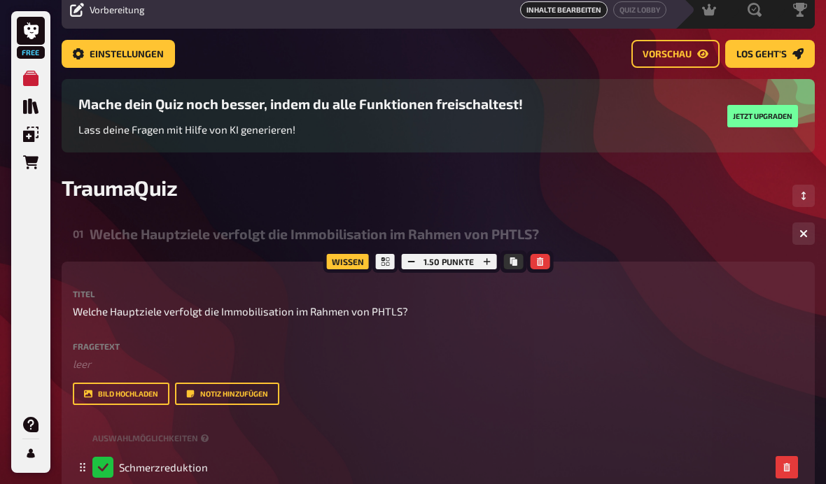
scroll to position [45, 0]
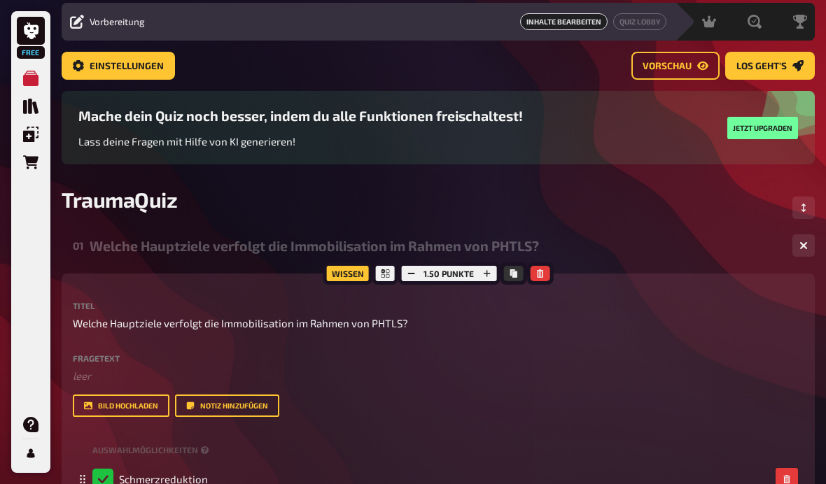
click at [686, 65] on span "Vorschau" at bounding box center [666, 67] width 49 height 10
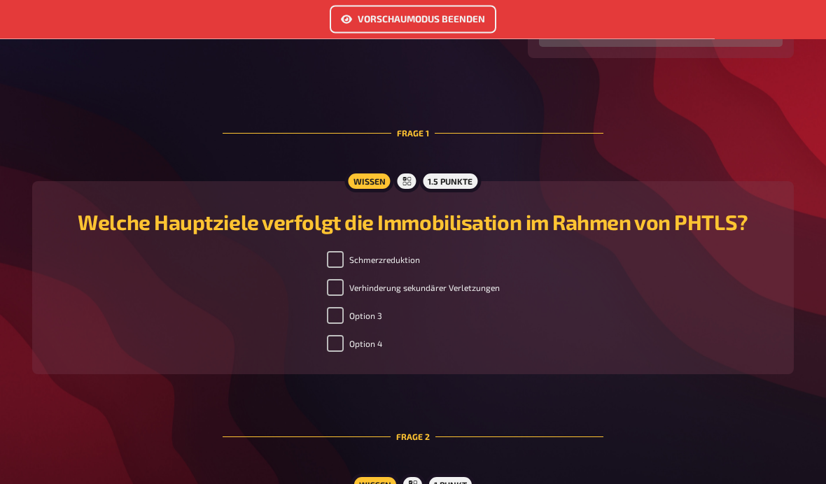
scroll to position [313, 0]
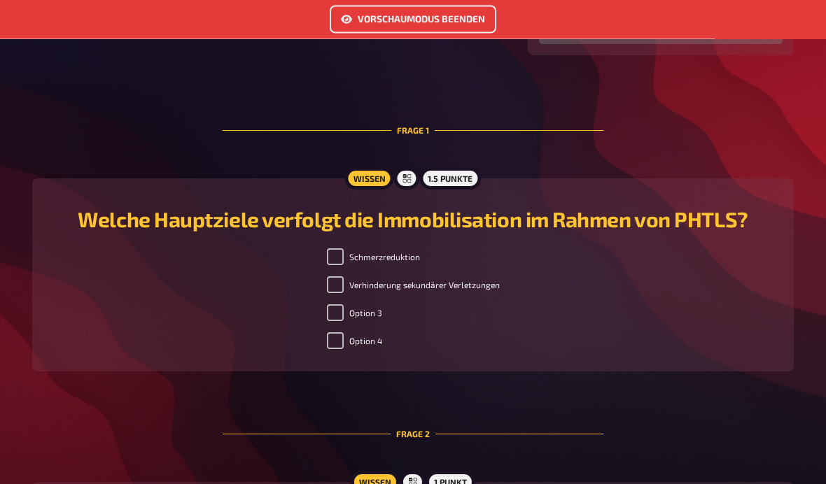
click at [337, 253] on input "Schmerzreduktion" at bounding box center [335, 257] width 17 height 17
checkbox input "false"
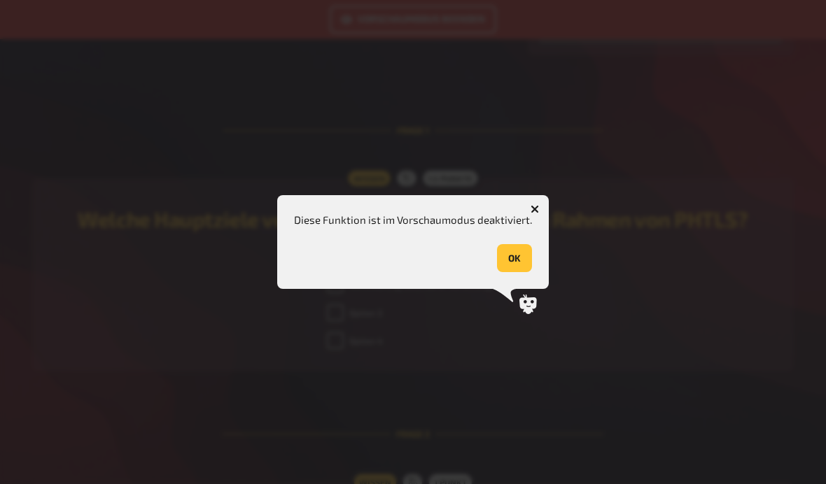
click at [516, 272] on button "OK" at bounding box center [514, 258] width 35 height 28
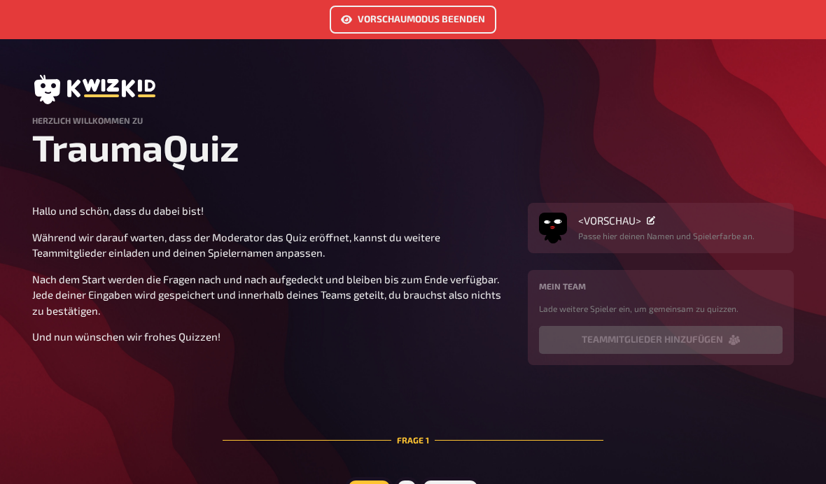
scroll to position [0, 0]
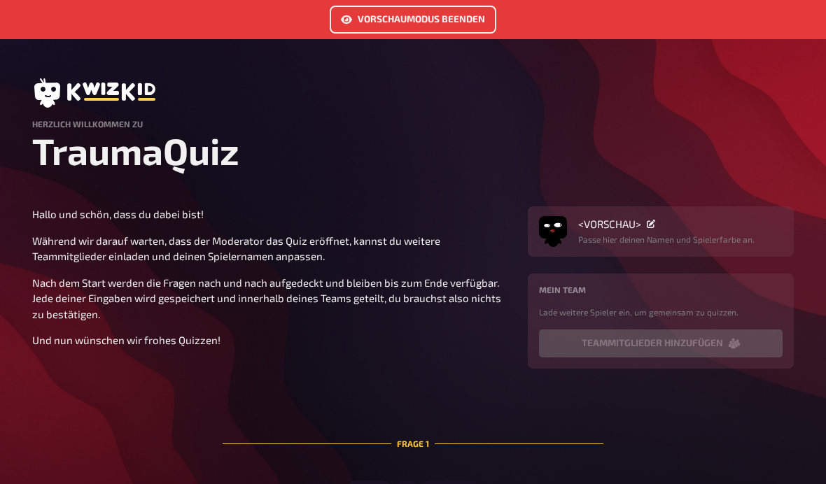
click at [460, 21] on button "Vorschaumodus beenden" at bounding box center [413, 20] width 167 height 28
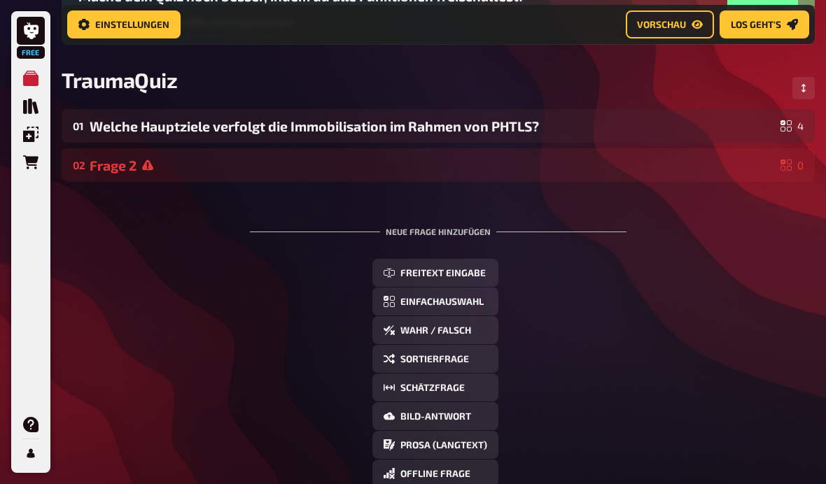
scroll to position [177, 0]
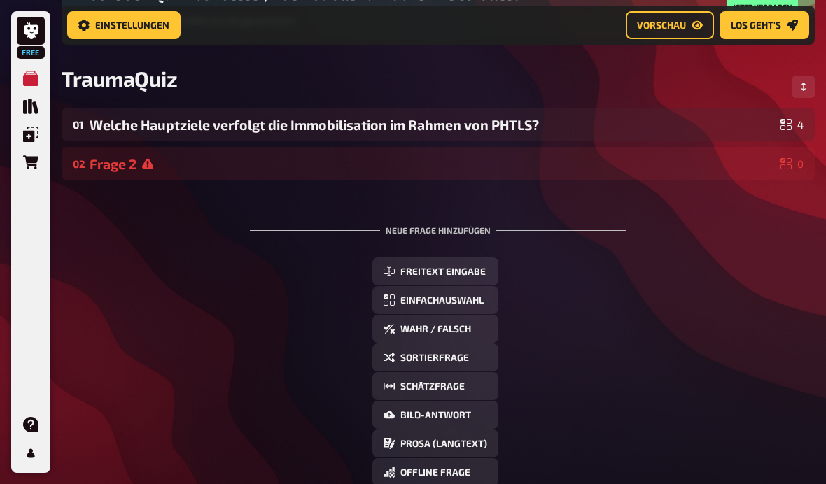
click at [631, 115] on div "01 Welche Hauptziele verfolgt die Immobilisation im Rahmen von PHTLS? 4" at bounding box center [438, 125] width 753 height 34
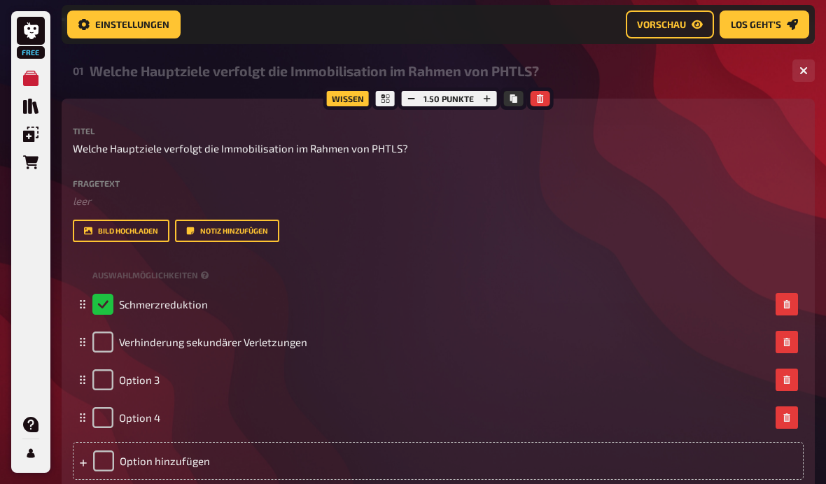
scroll to position [231, 0]
click at [388, 98] on icon at bounding box center [385, 98] width 8 height 8
click at [393, 104] on div at bounding box center [384, 98] width 25 height 22
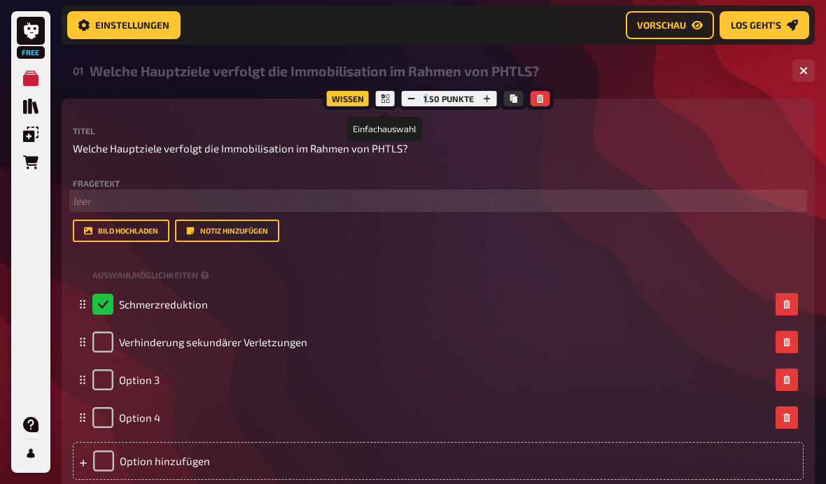
click at [495, 203] on p "﻿ leer" at bounding box center [438, 201] width 730 height 16
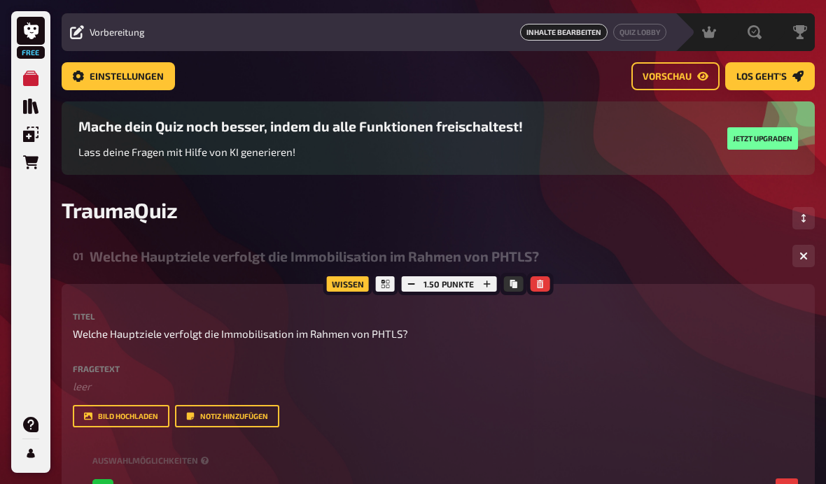
scroll to position [34, 0]
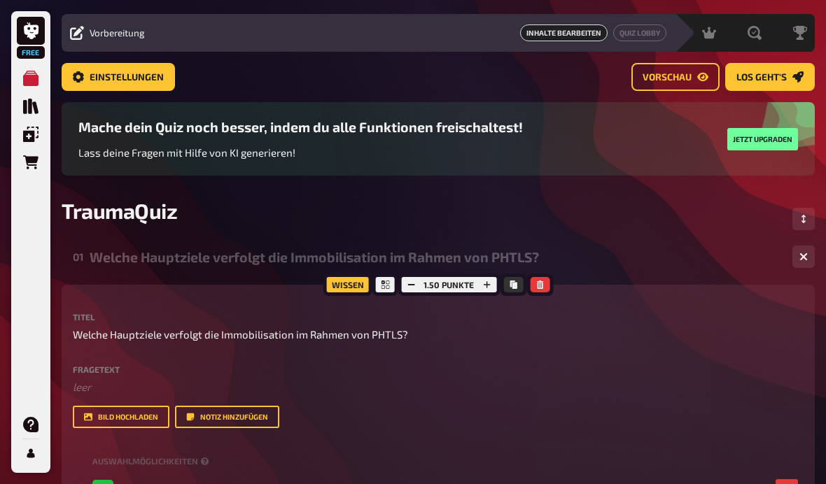
click at [770, 141] on button "Jetzt upgraden" at bounding box center [762, 139] width 71 height 22
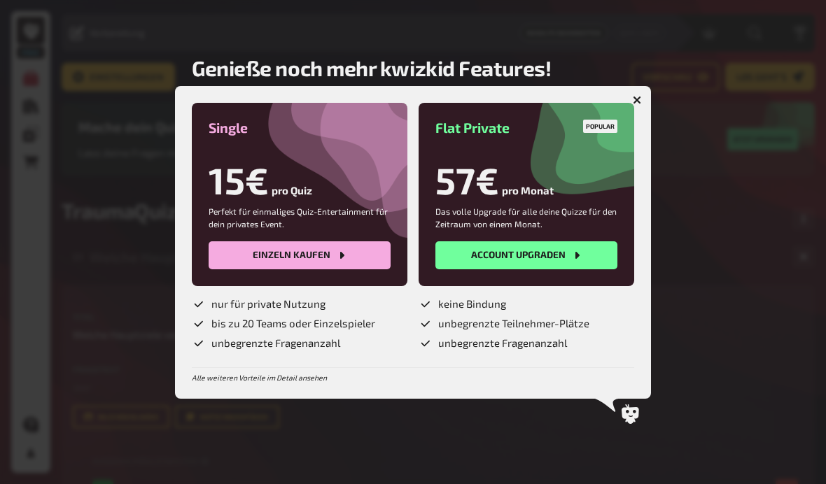
click at [108, 76] on div at bounding box center [413, 242] width 826 height 484
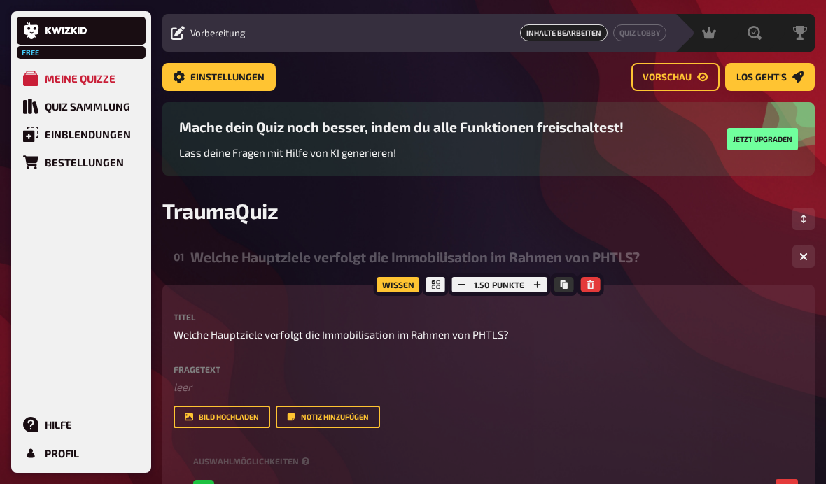
click at [38, 77] on link "Meine Quizze" at bounding box center [81, 78] width 129 height 28
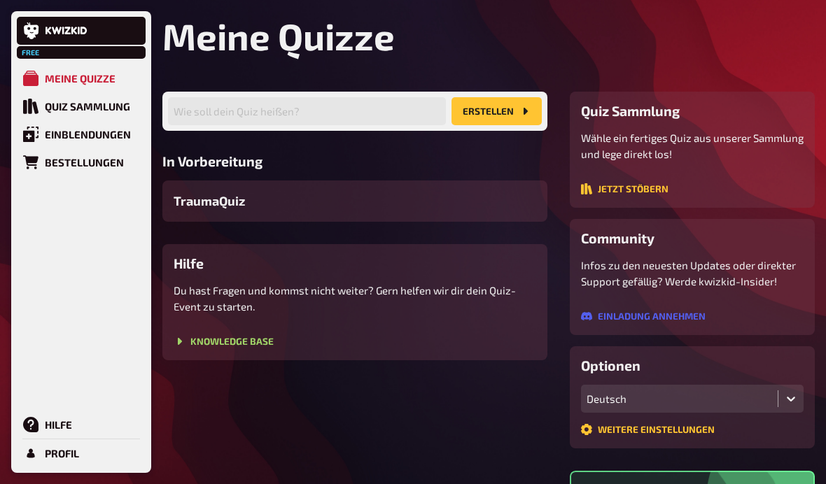
click at [40, 31] on link at bounding box center [81, 31] width 129 height 28
